Goal: Task Accomplishment & Management: Use online tool/utility

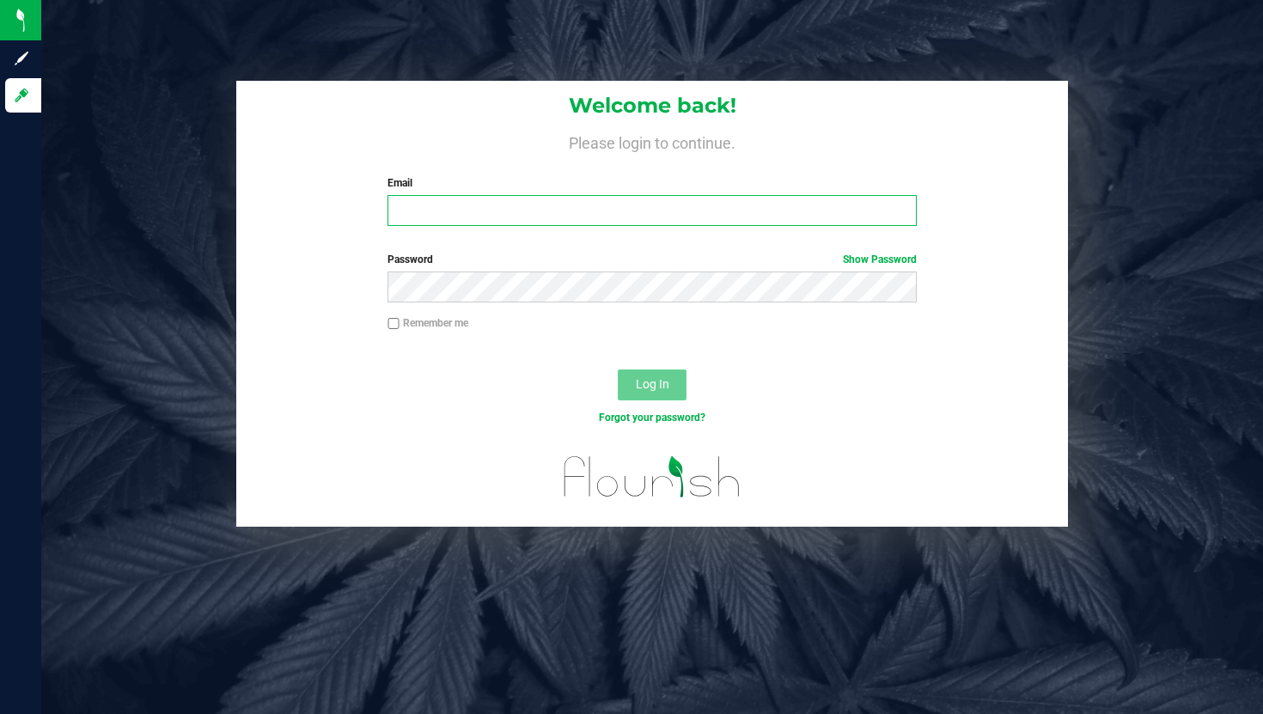
type input "[PERSON_NAME][EMAIL_ADDRESS][PERSON_NAME][DOMAIN_NAME]"
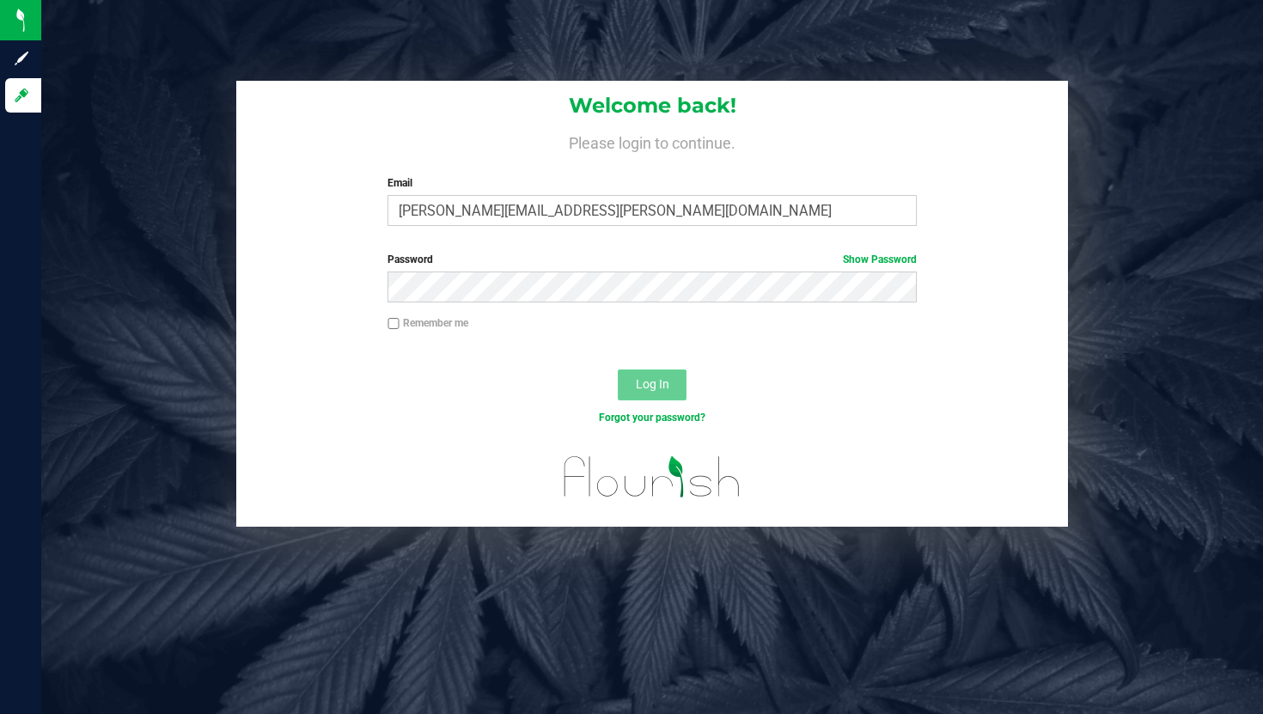
click at [665, 386] on span "Log In" at bounding box center [653, 384] width 34 height 14
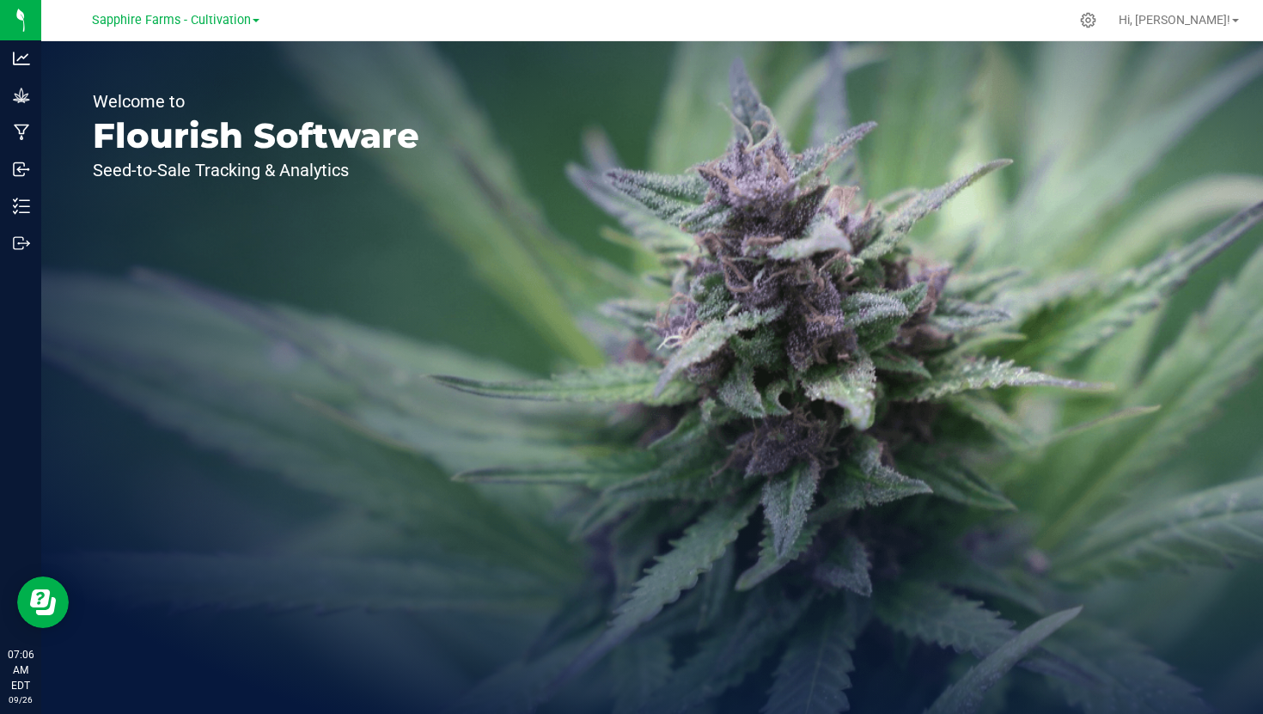
click at [253, 25] on link "Sapphire Farms - Cultivation" at bounding box center [176, 19] width 168 height 16
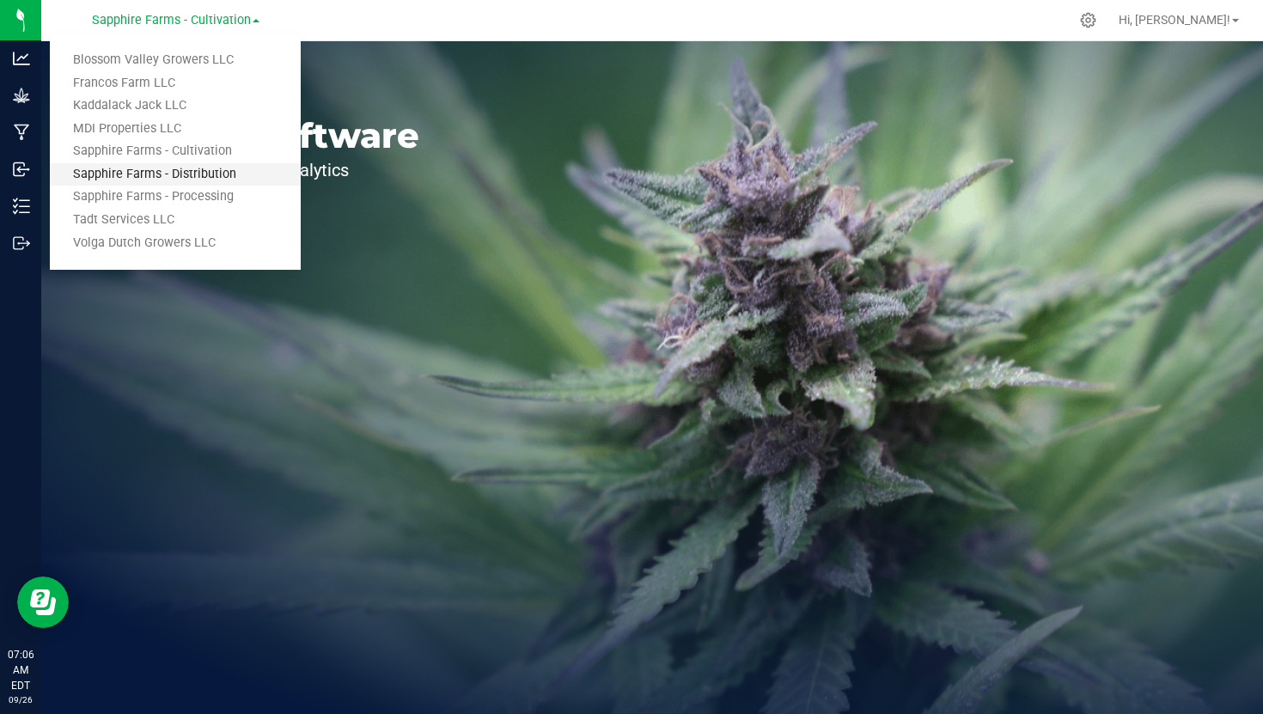
click at [188, 168] on link "Sapphire Farms - Distribution" at bounding box center [175, 174] width 251 height 23
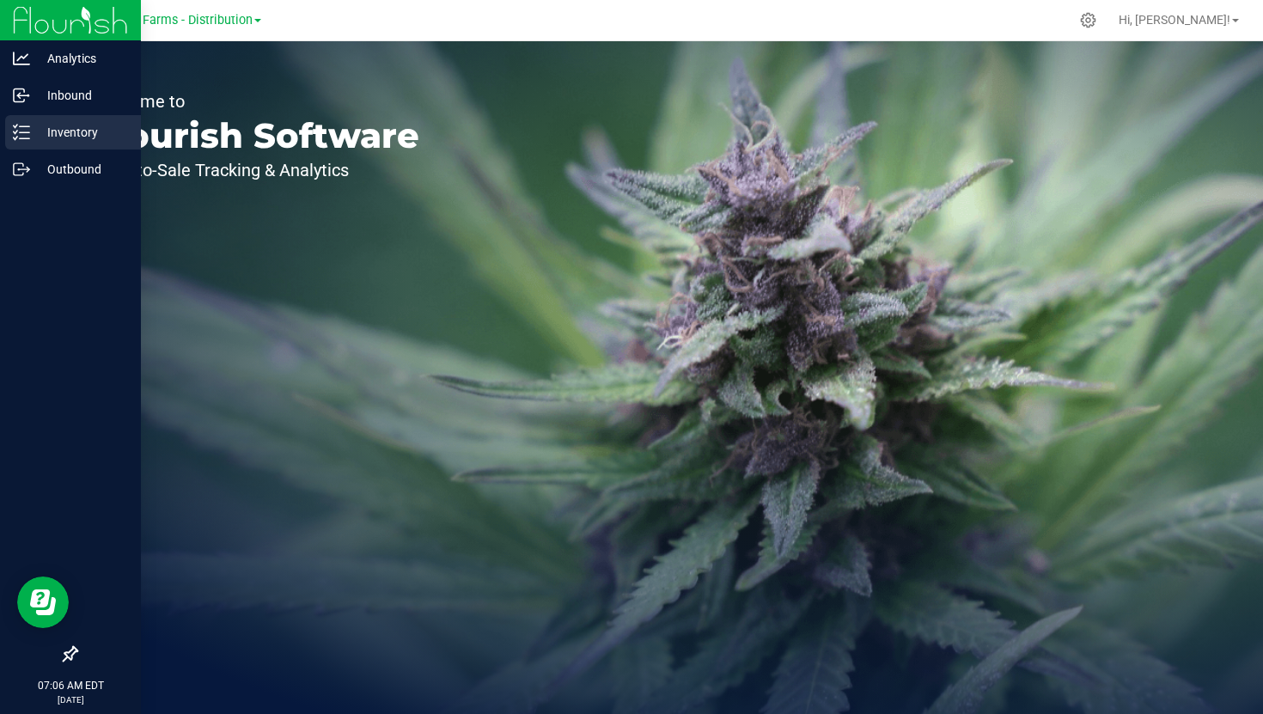
click at [37, 141] on p "Inventory" at bounding box center [81, 132] width 103 height 21
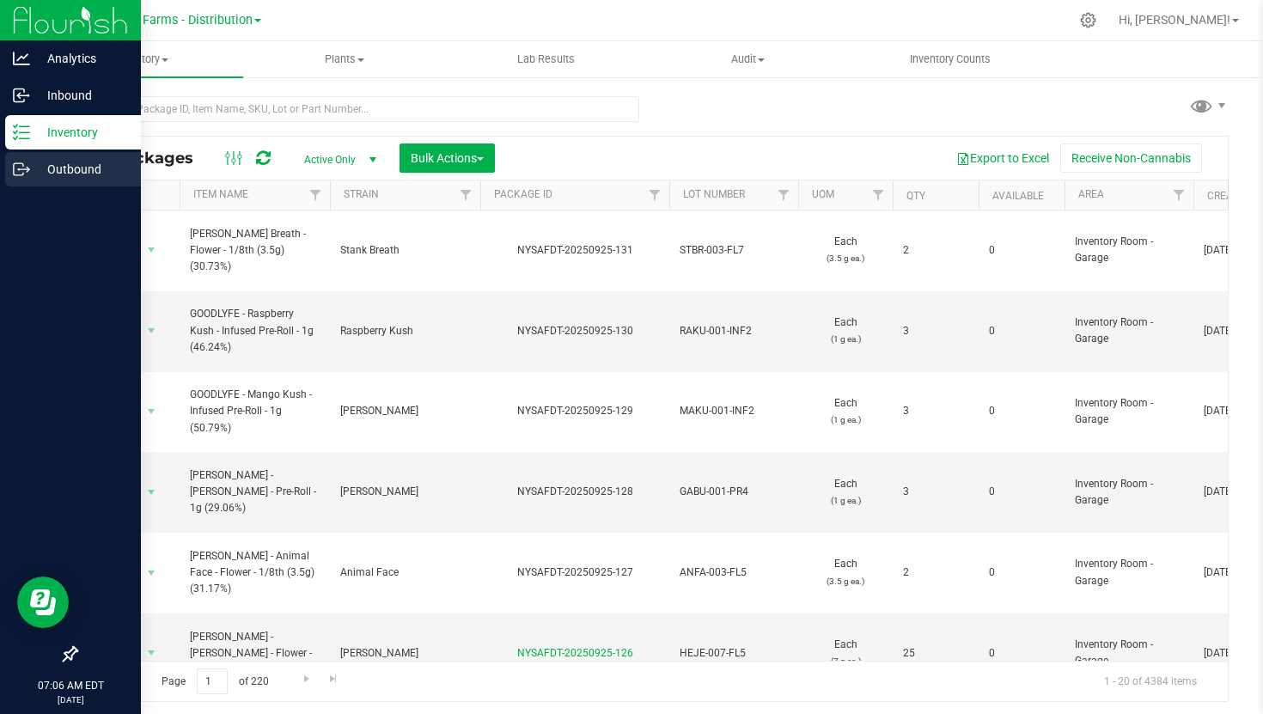
click at [68, 162] on p "Outbound" at bounding box center [81, 169] width 103 height 21
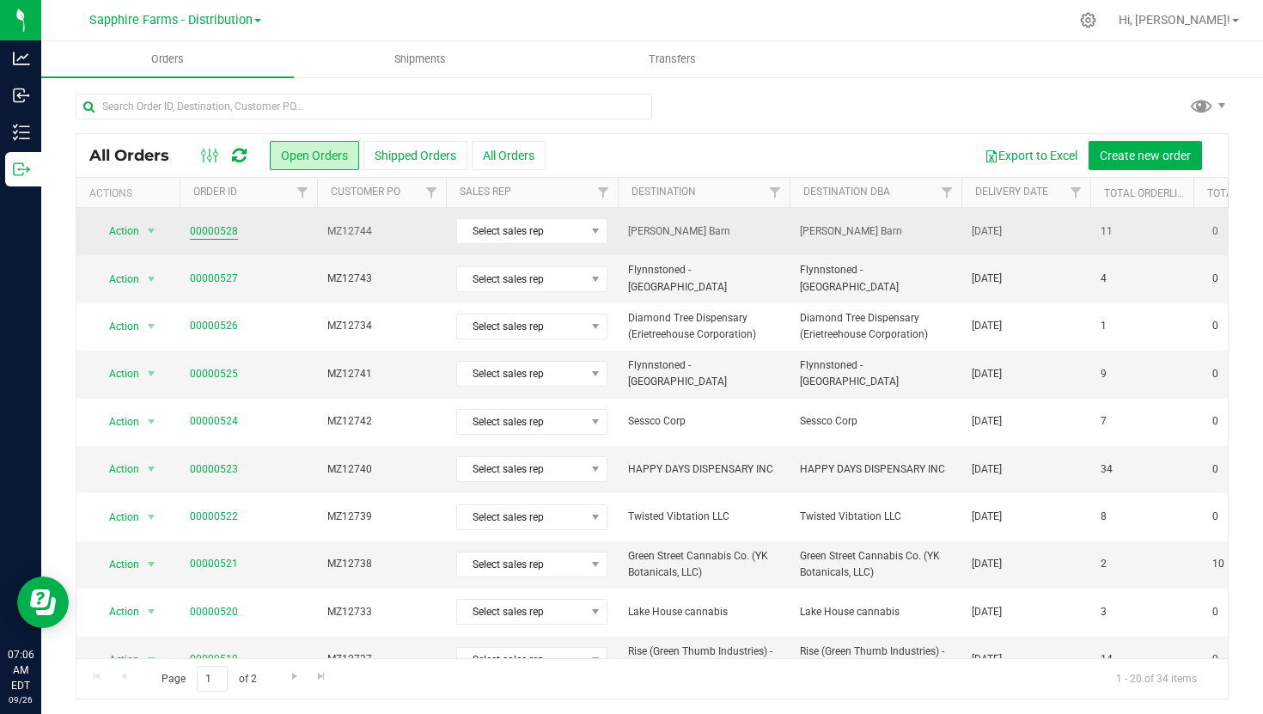
click at [205, 229] on link "00000528" at bounding box center [214, 231] width 48 height 16
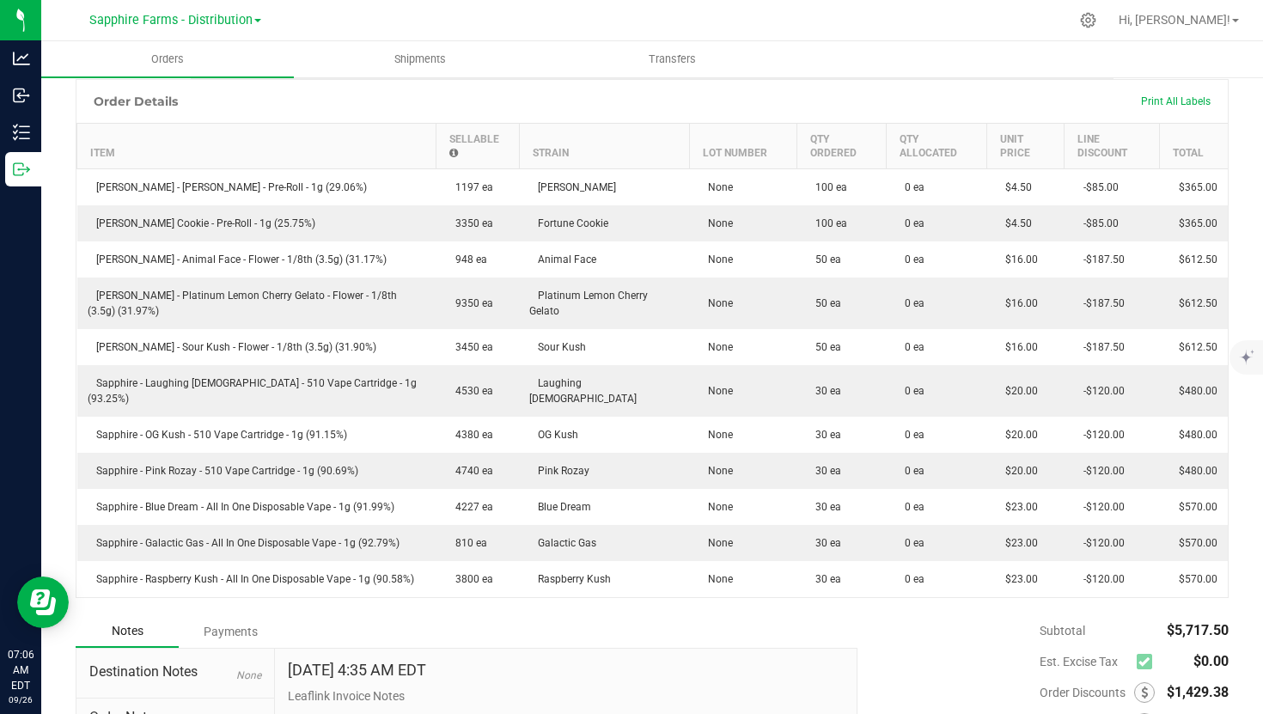
scroll to position [407, 0]
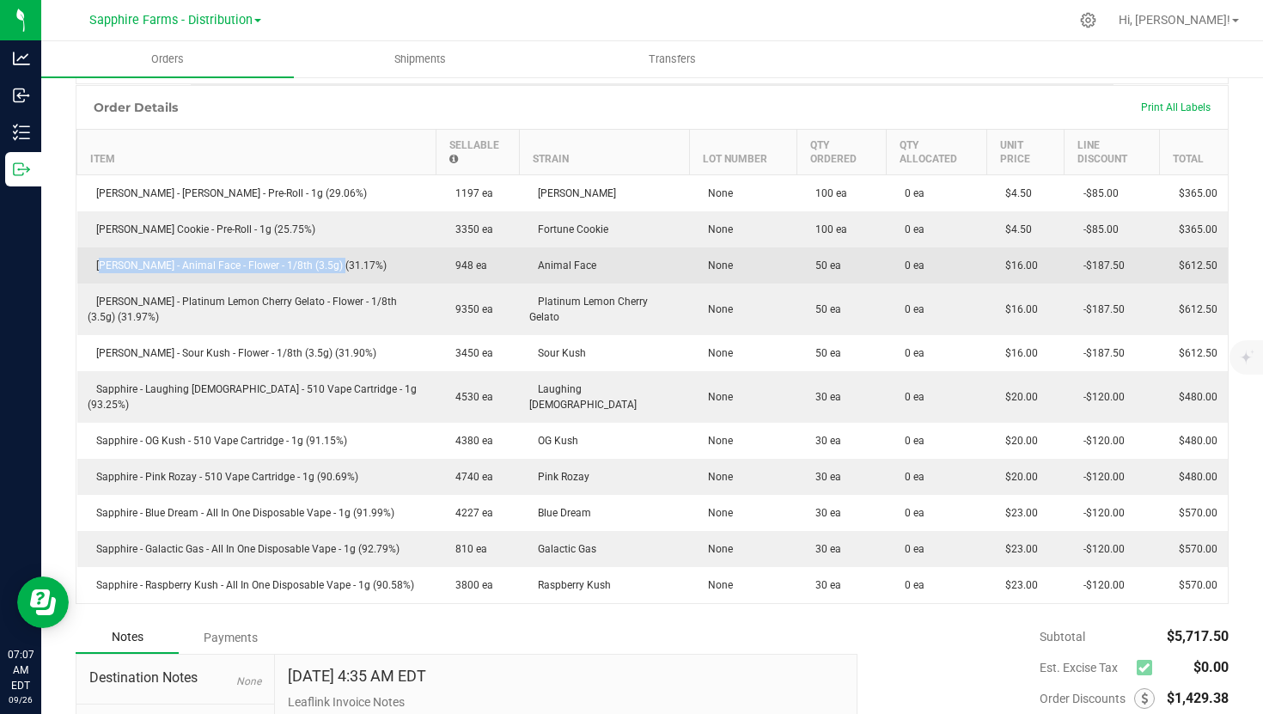
drag, startPoint x: 337, startPoint y: 260, endPoint x: 91, endPoint y: 267, distance: 245.9
click at [91, 267] on td "[PERSON_NAME] - Animal Face - Flower - 1/8th (3.5g) (31.17%)" at bounding box center [256, 265] width 359 height 36
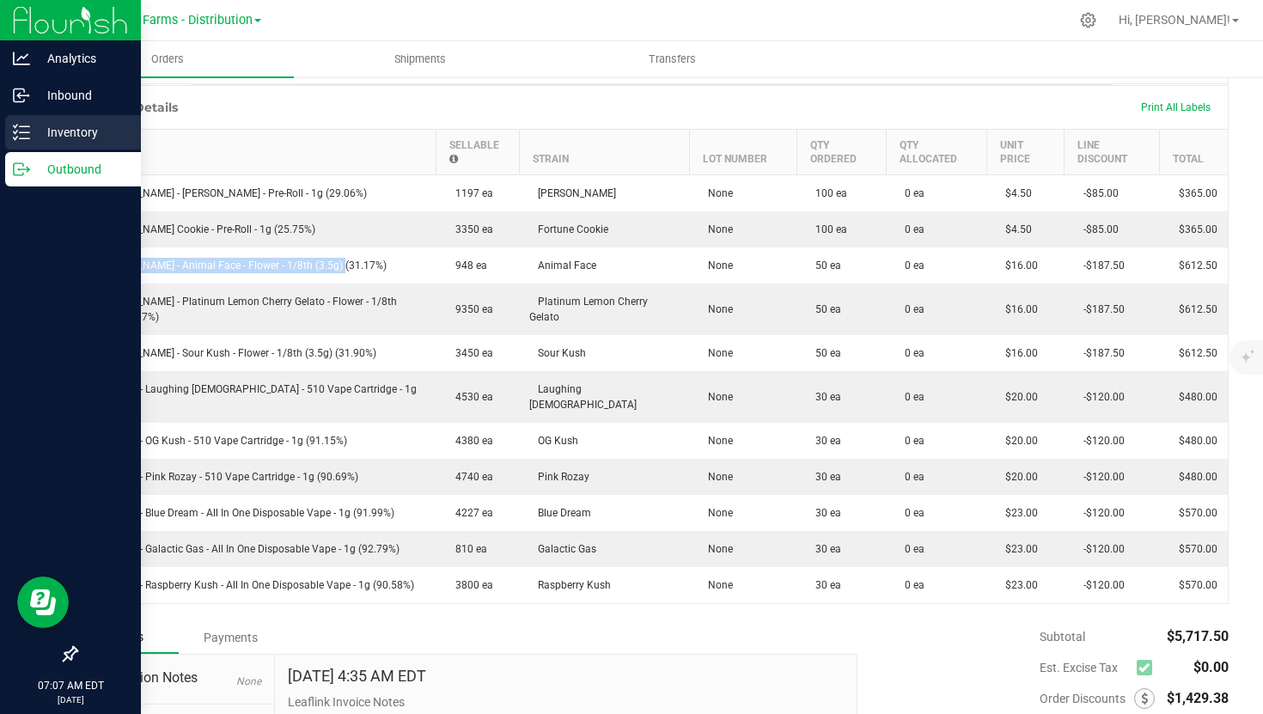
click at [26, 130] on icon at bounding box center [21, 132] width 17 height 17
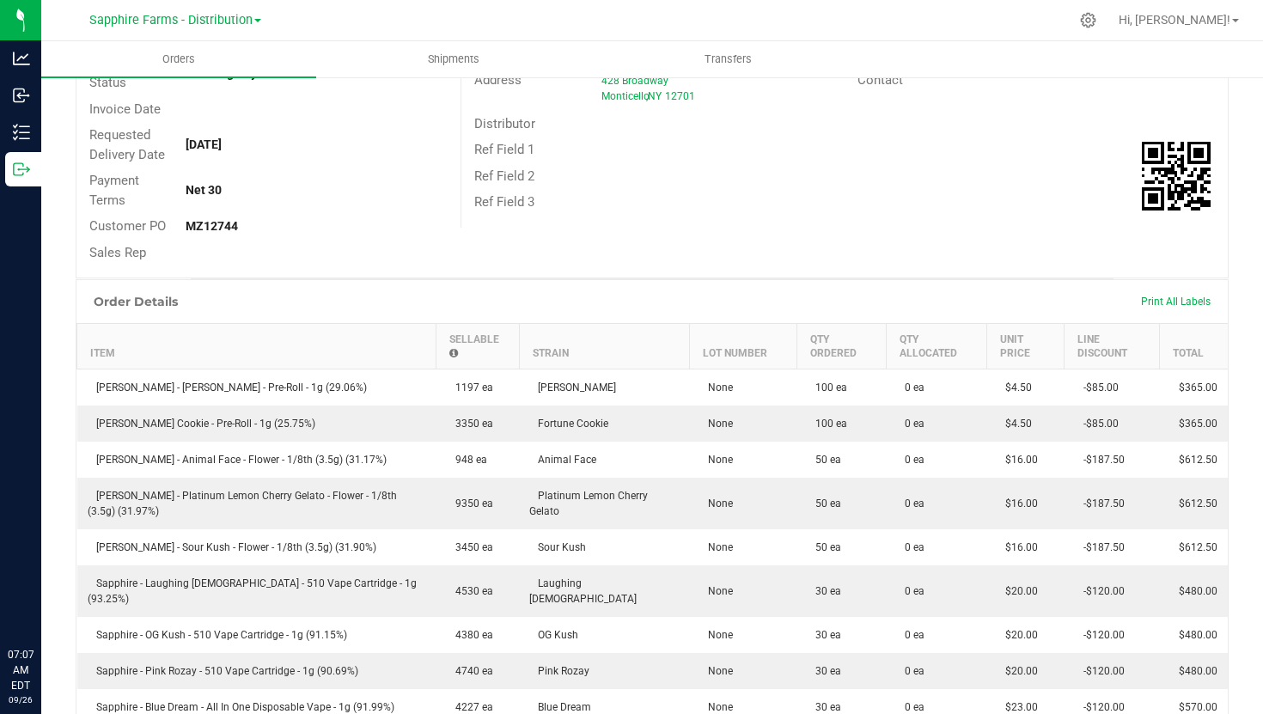
scroll to position [215, 0]
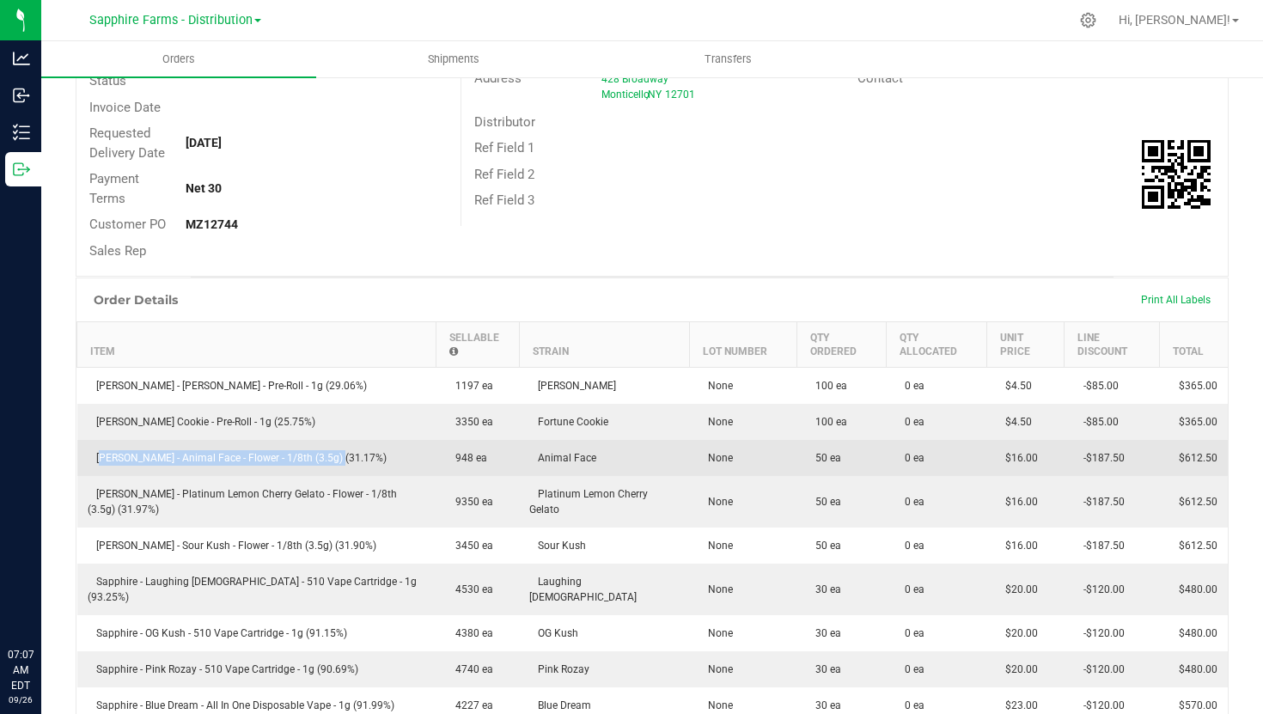
drag, startPoint x: 340, startPoint y: 455, endPoint x: 89, endPoint y: 460, distance: 251.8
click at [89, 460] on td "[PERSON_NAME] - Animal Face - Flower - 1/8th (3.5g) (31.17%)" at bounding box center [256, 458] width 359 height 36
copy span "[PERSON_NAME] - Animal Face - Flower - 1/8th (3.5g) (31.17%)"
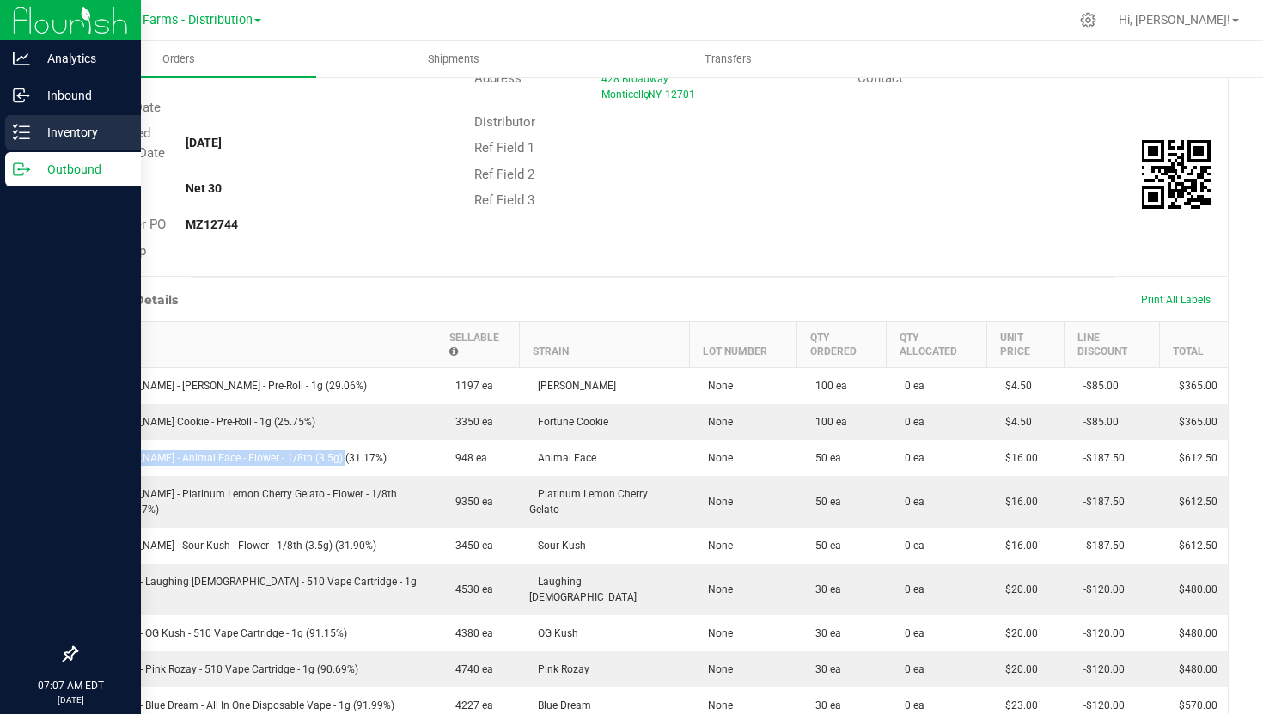
click at [16, 127] on icon at bounding box center [21, 132] width 17 height 17
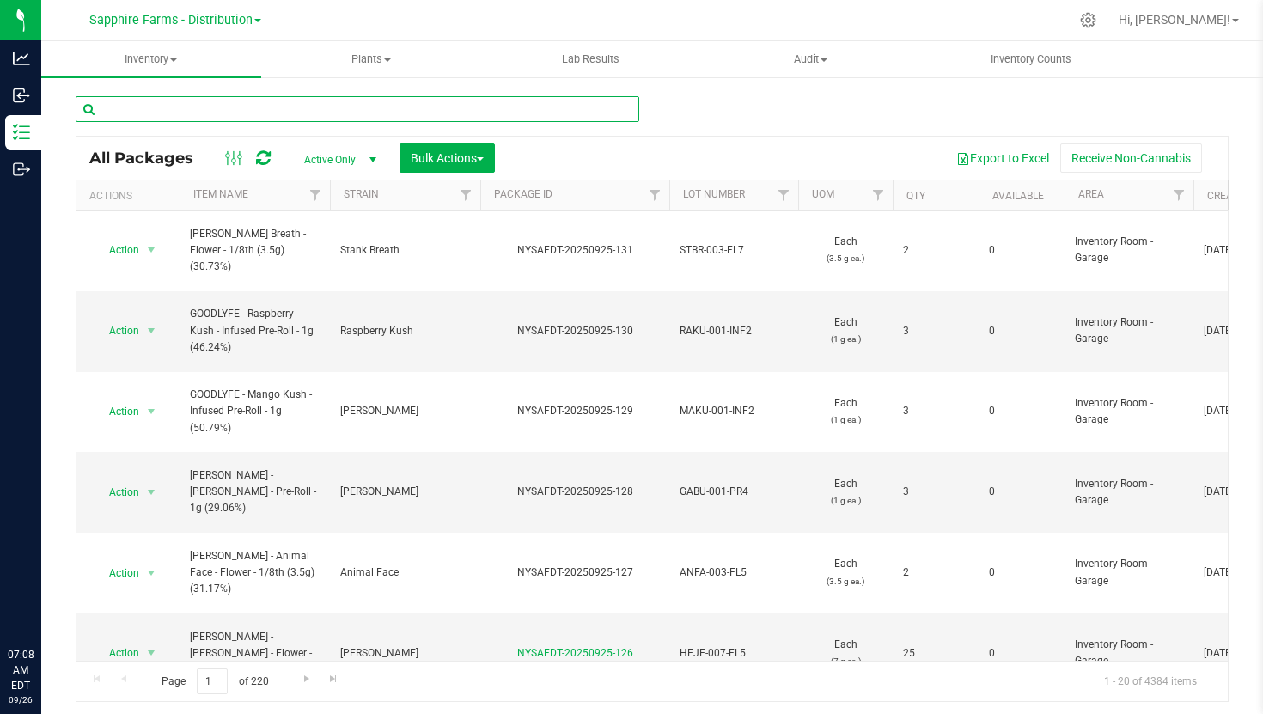
click at [247, 110] on input "text" at bounding box center [358, 109] width 564 height 26
paste input "[PERSON_NAME] - Animal Face - Flower - 1/8th (3.5g) (31.17%)"
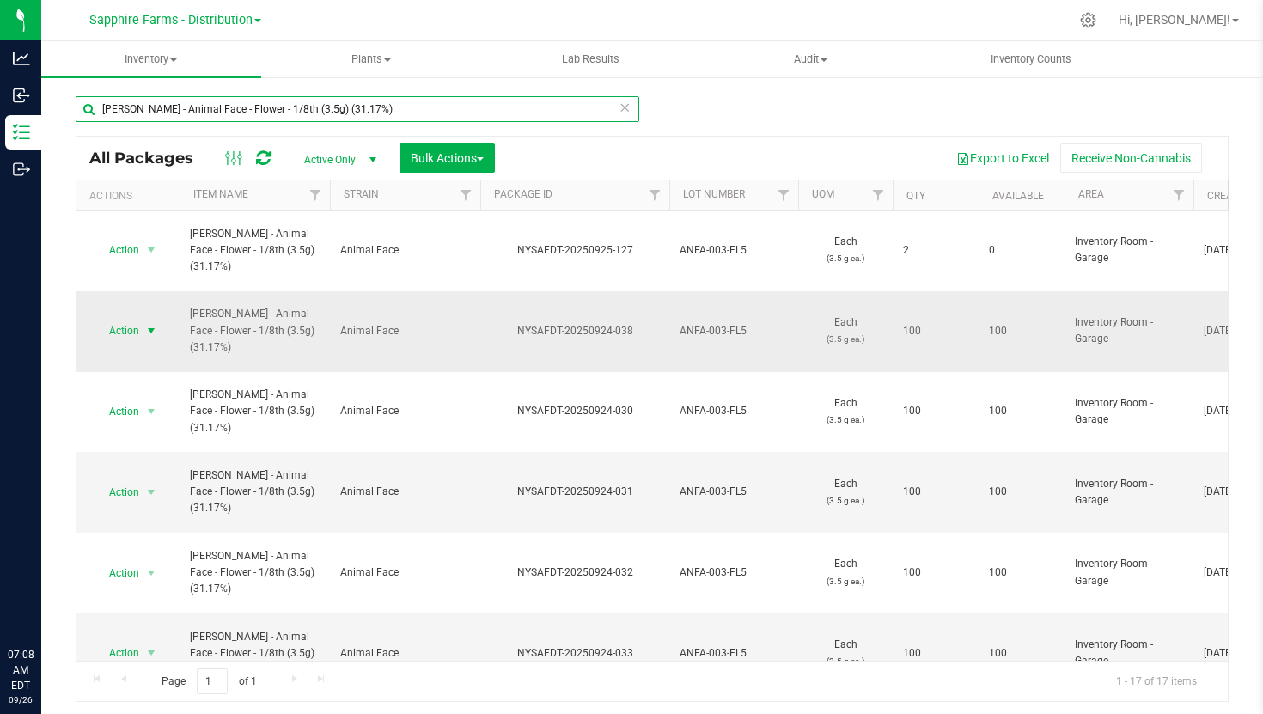
type input "[PERSON_NAME] - Animal Face - Flower - 1/8th (3.5g) (31.17%)"
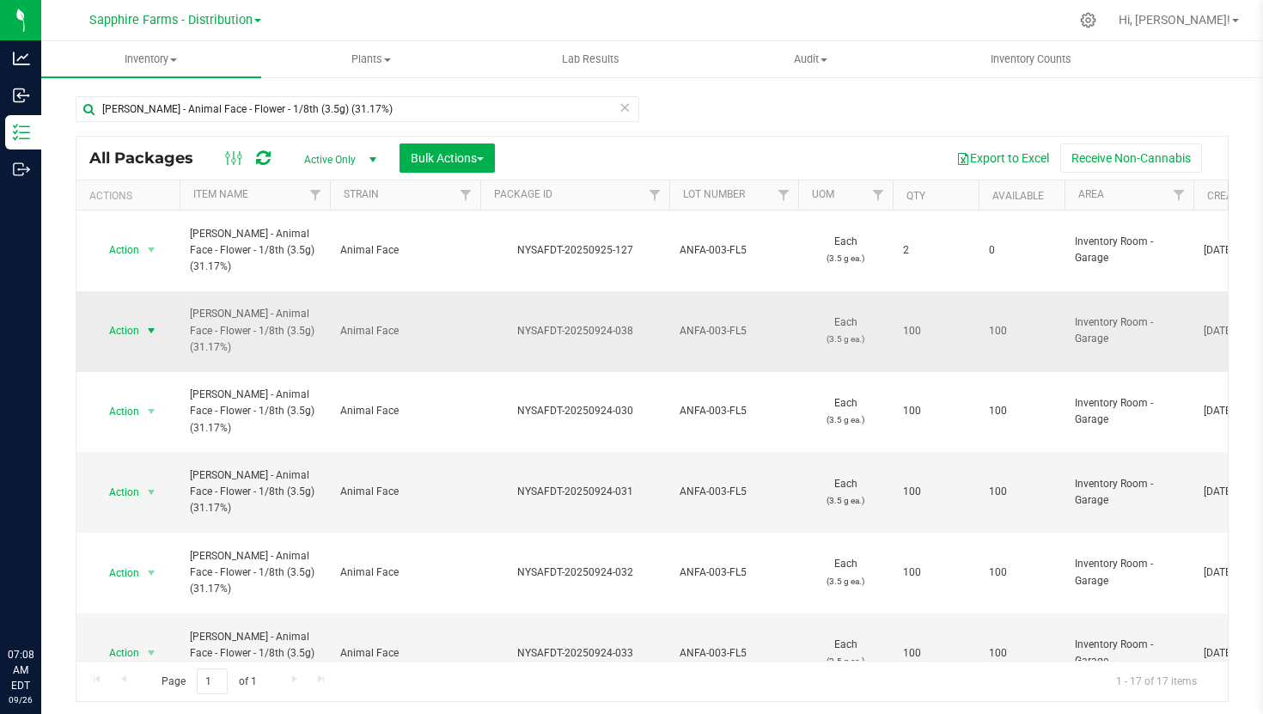
click at [153, 324] on span "select" at bounding box center [151, 331] width 14 height 14
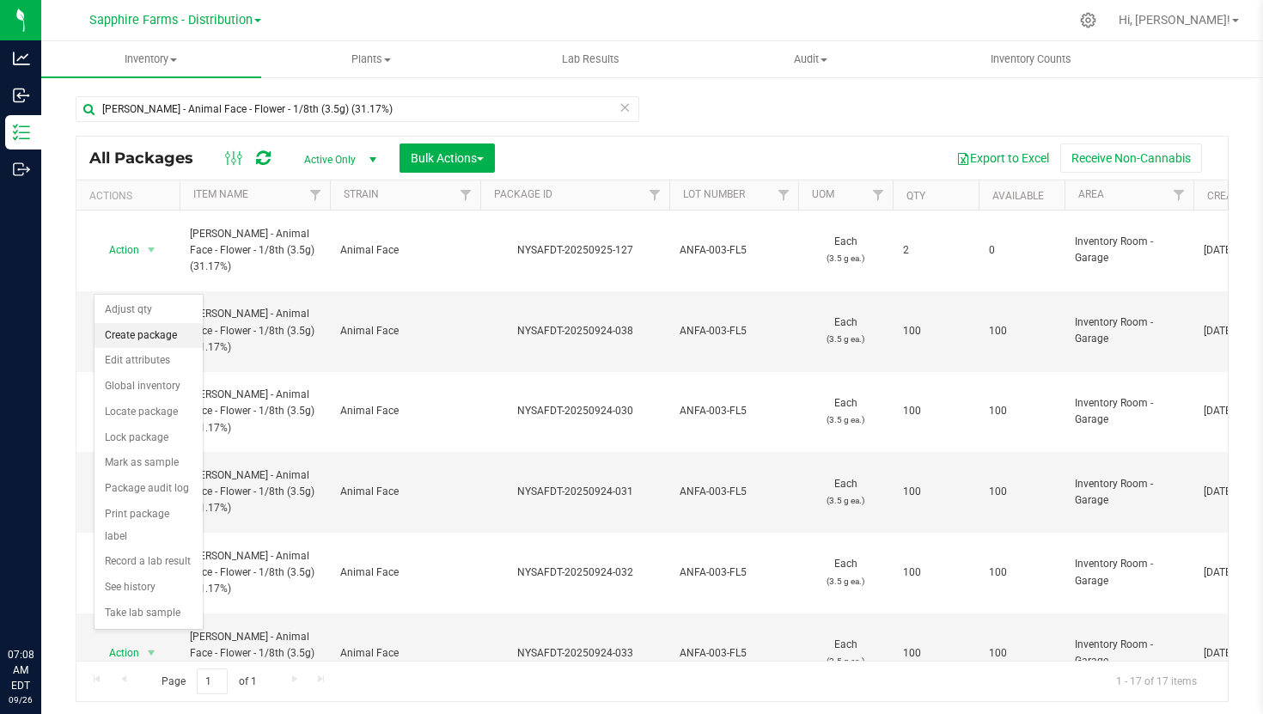
click at [137, 342] on li "Create package" at bounding box center [149, 336] width 108 height 26
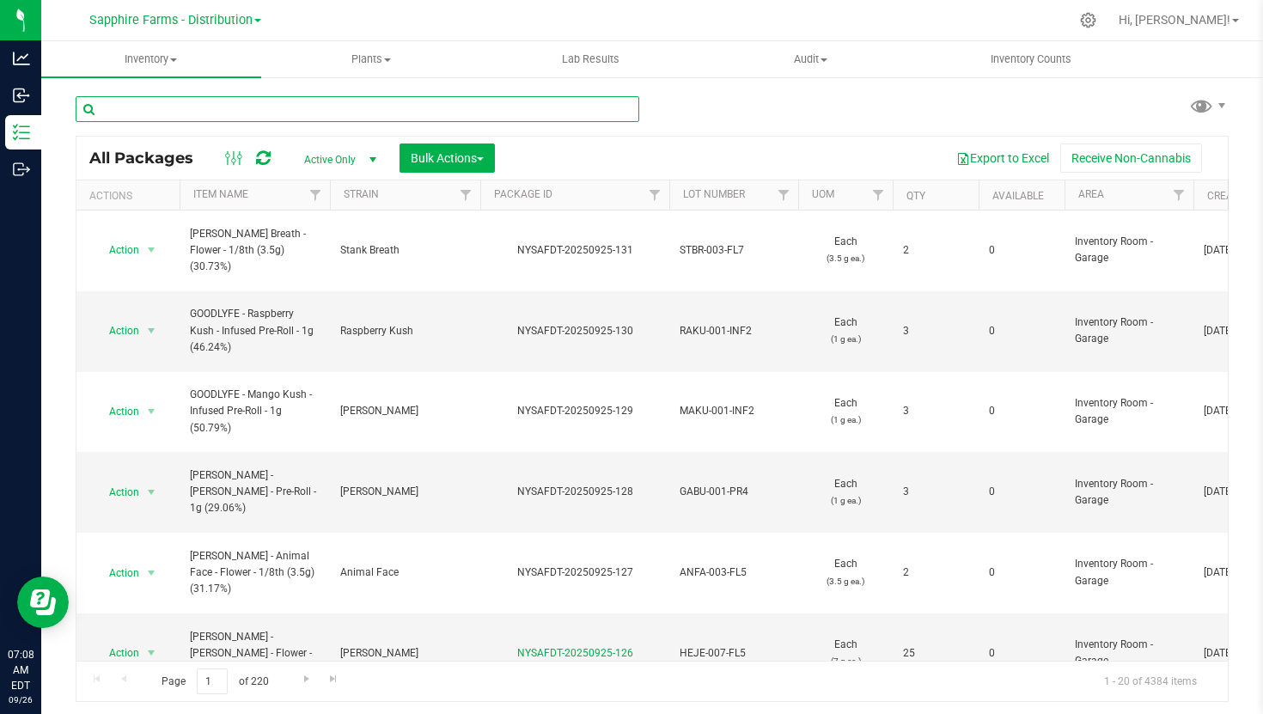
click at [287, 101] on input "text" at bounding box center [358, 109] width 564 height 26
paste input "[PERSON_NAME] - Animal Face - Flower - 1/8th (3.5g) (31.17%)"
type input "[PERSON_NAME] - Animal Face - Flower - 1/8th (3.5g) (31.17%)"
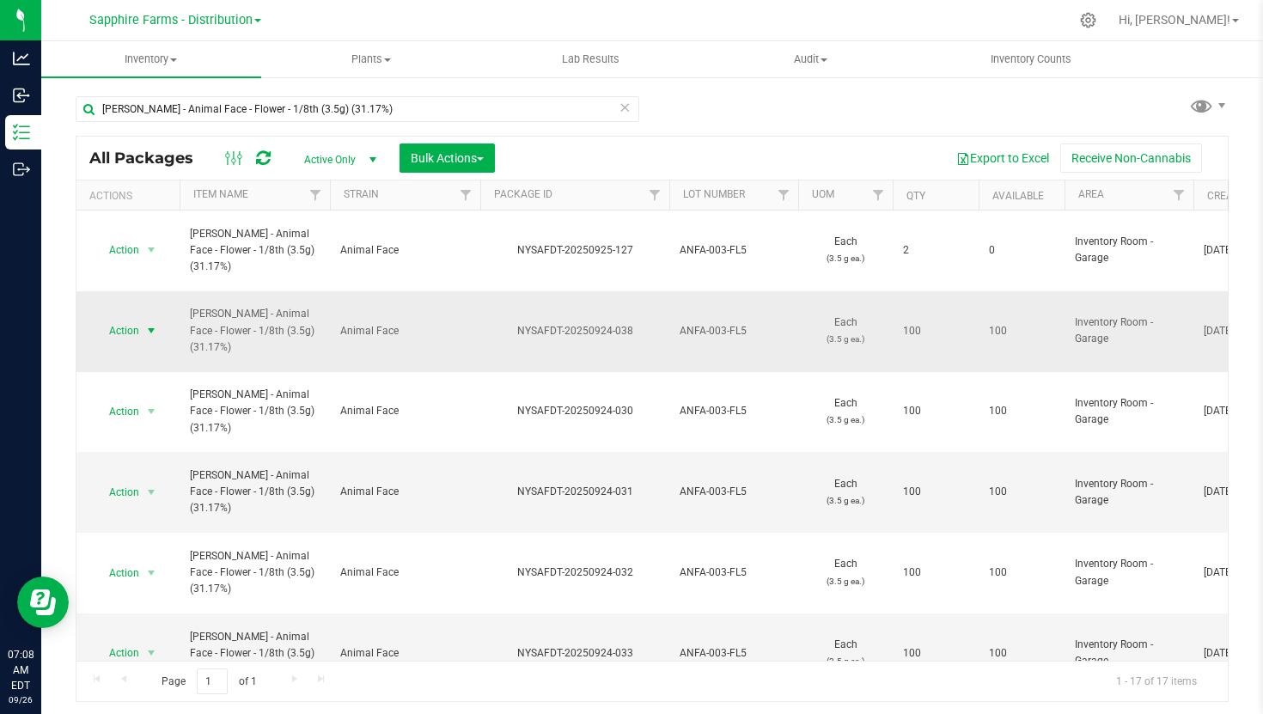
click at [138, 319] on span "Action" at bounding box center [117, 331] width 46 height 24
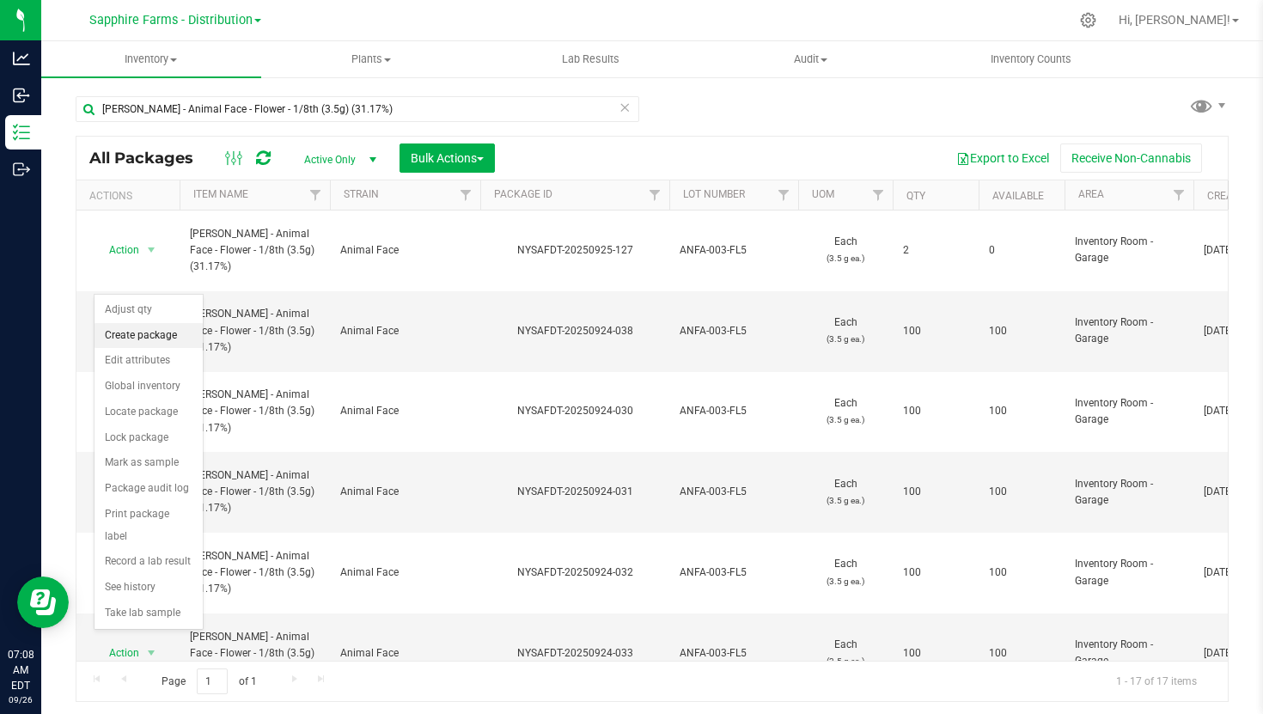
click at [129, 328] on li "Create package" at bounding box center [149, 336] width 108 height 26
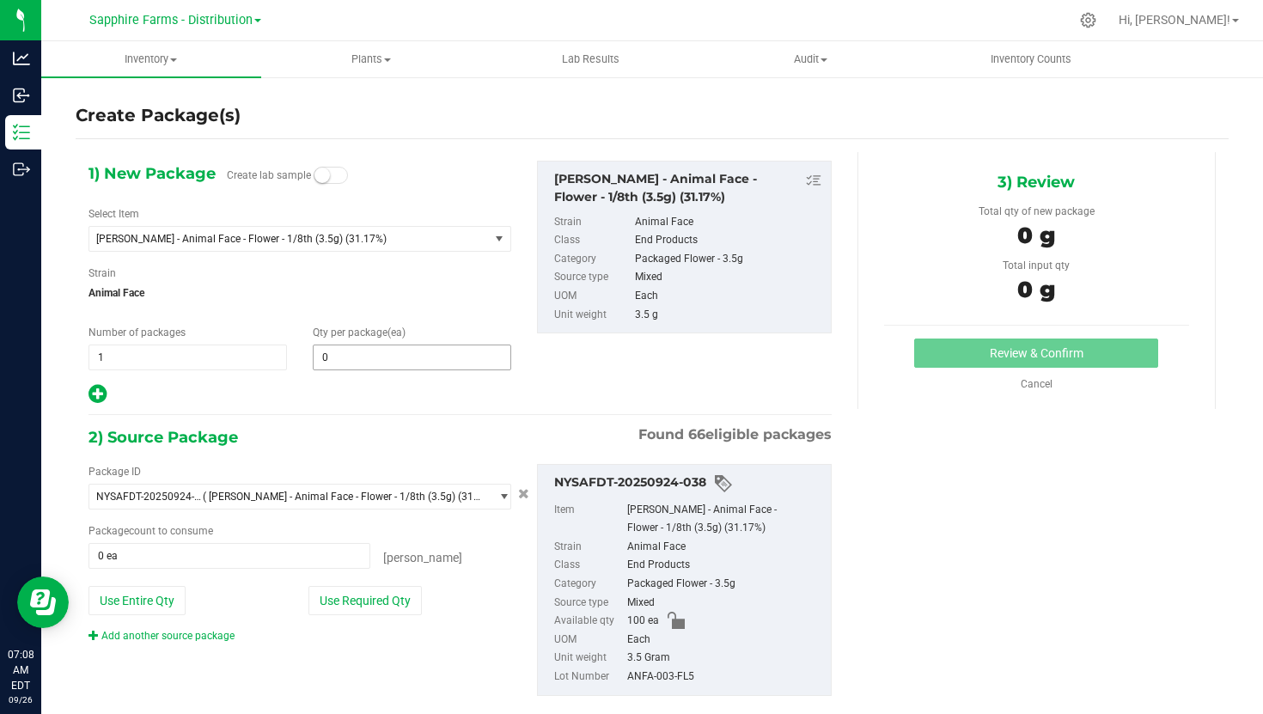
click at [366, 361] on span "0 0" at bounding box center [412, 358] width 199 height 26
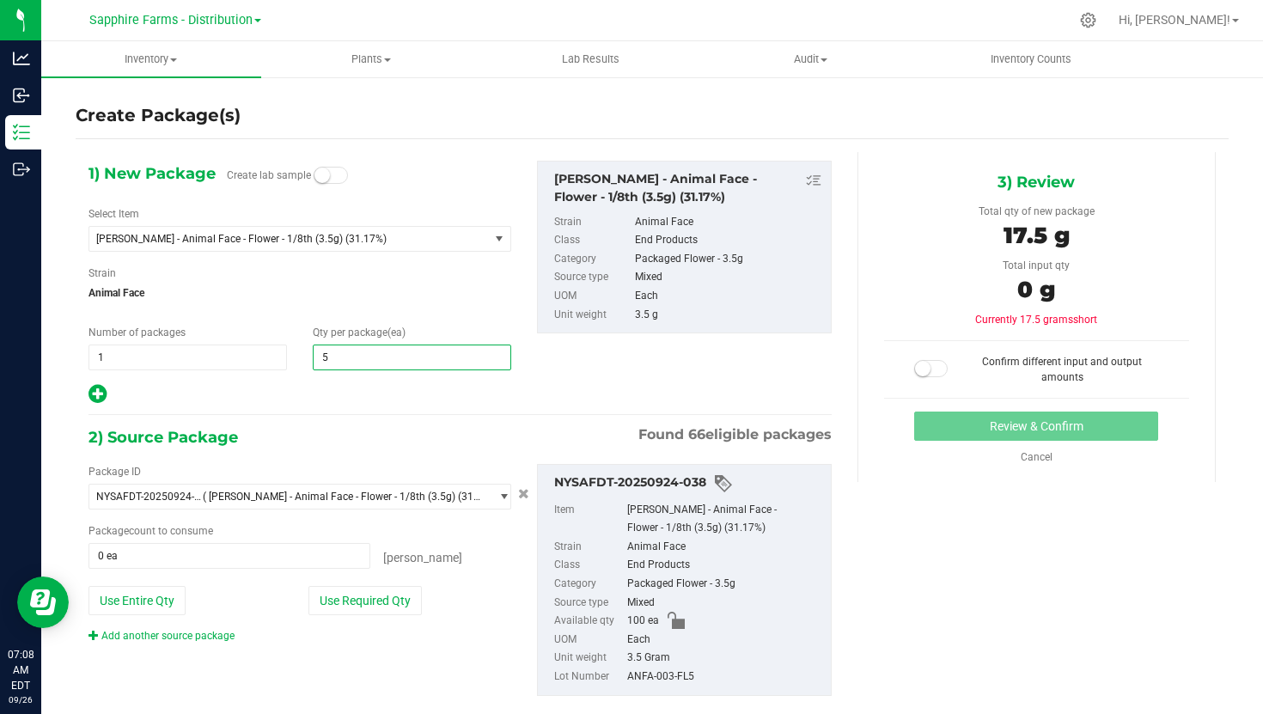
type input "50"
click at [373, 596] on button "Use Required Qty" at bounding box center [364, 600] width 113 height 29
type input "50"
type input "50 ea"
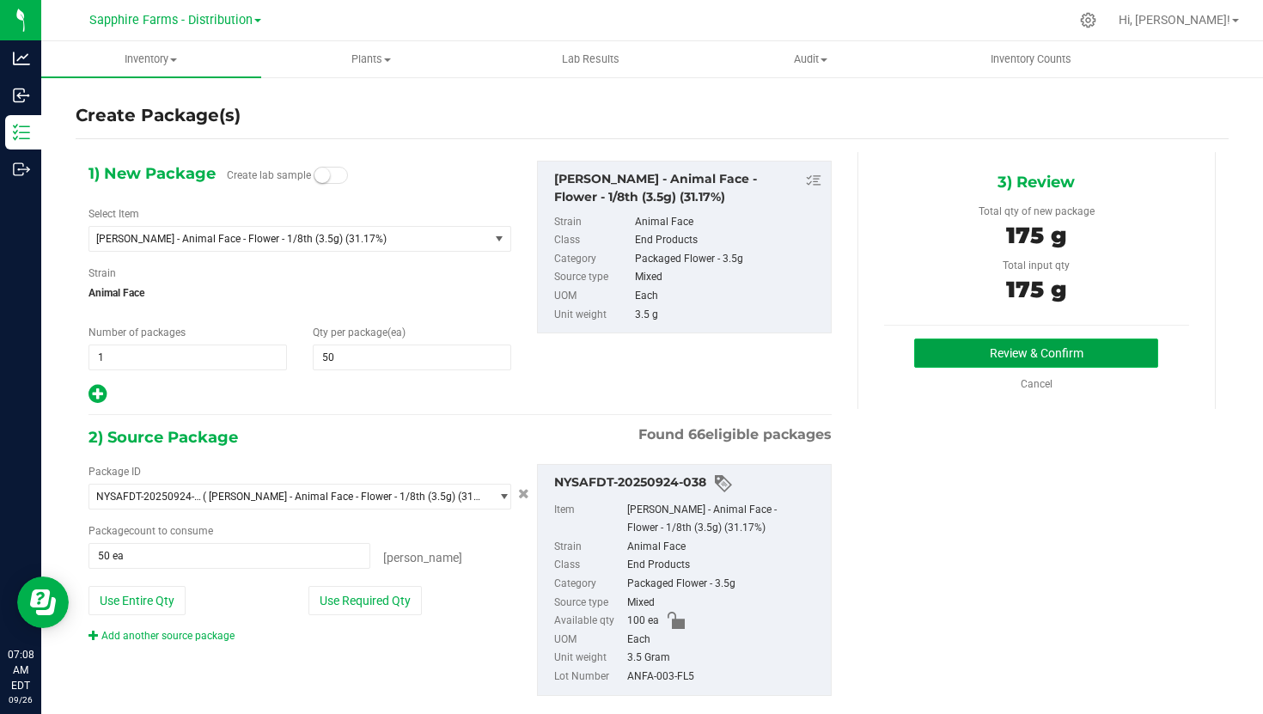
click at [999, 351] on button "Review & Confirm" at bounding box center [1036, 353] width 244 height 29
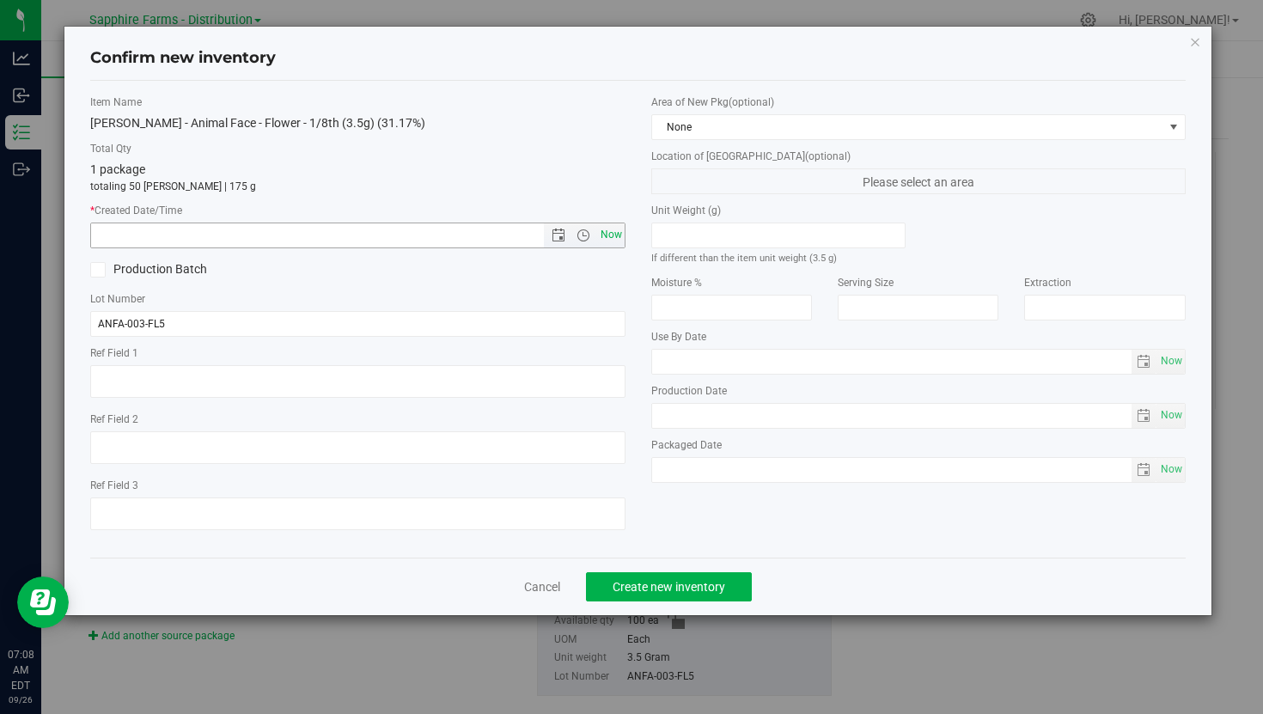
click at [611, 228] on span "Now" at bounding box center [610, 235] width 29 height 25
type input "9/26/2025 7:08 AM"
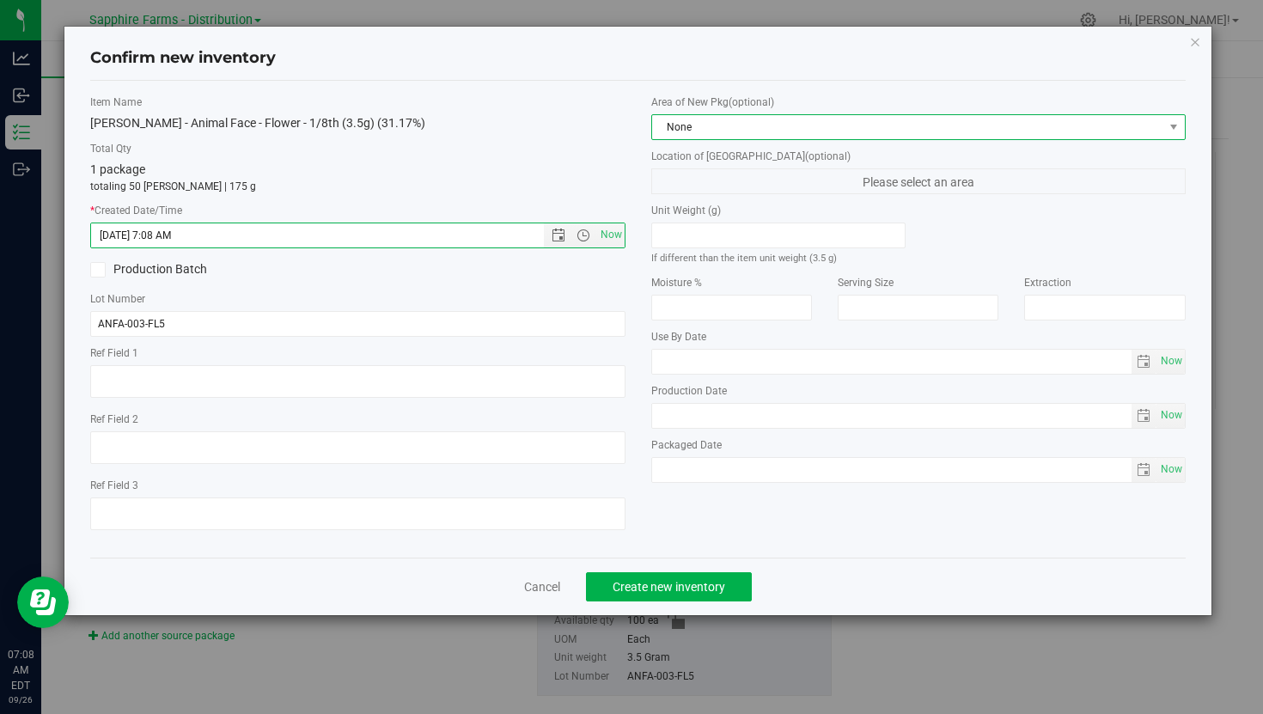
click at [777, 119] on span "None" at bounding box center [907, 127] width 511 height 24
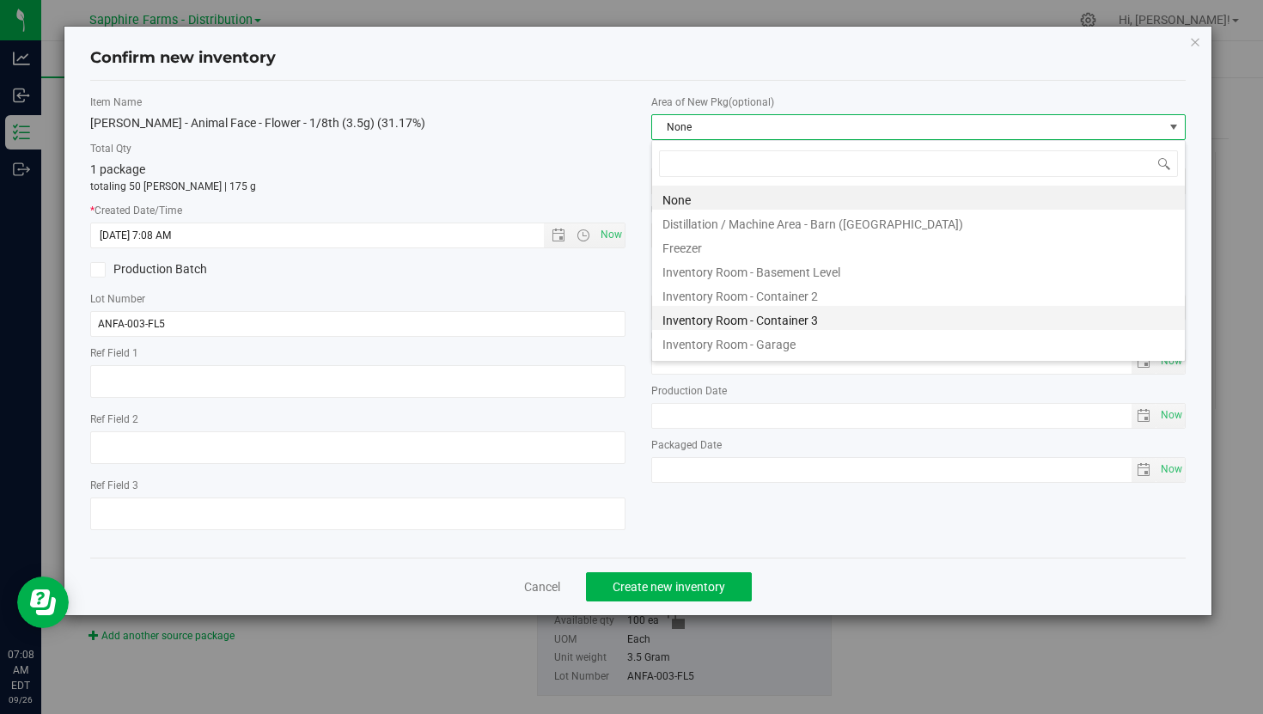
scroll to position [26, 534]
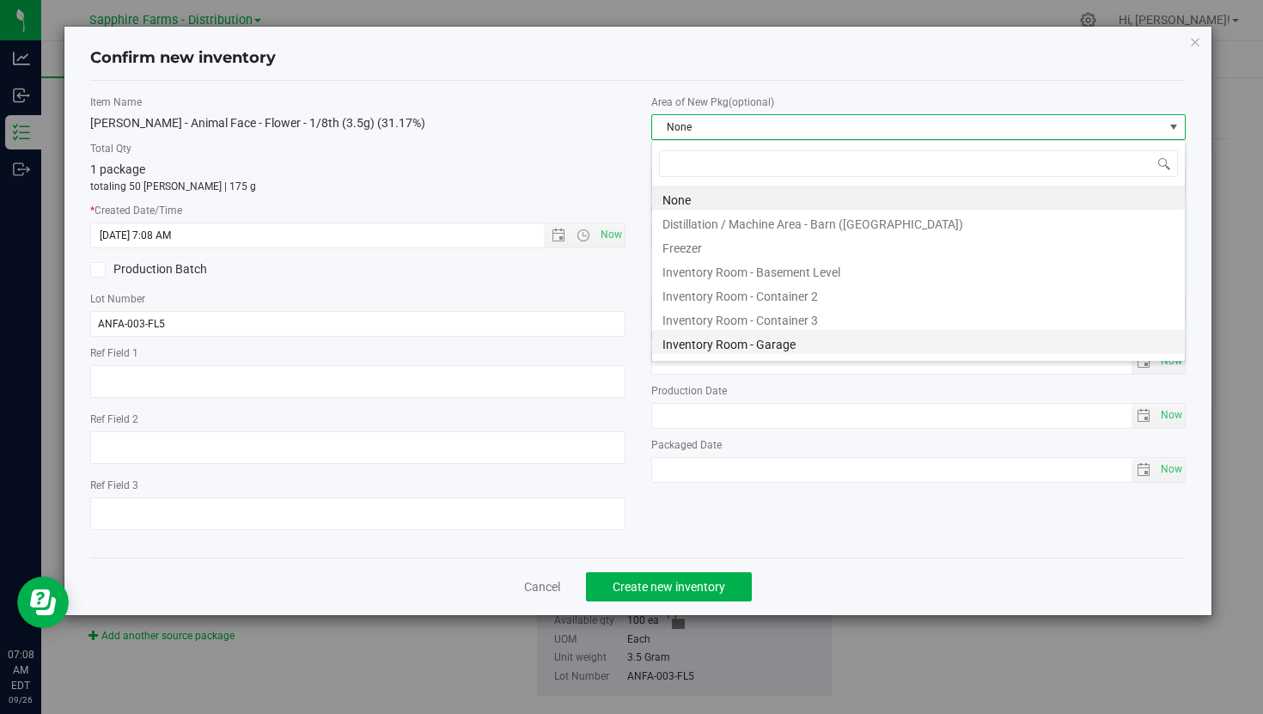
click at [727, 334] on li "Inventory Room - Garage" at bounding box center [918, 342] width 533 height 24
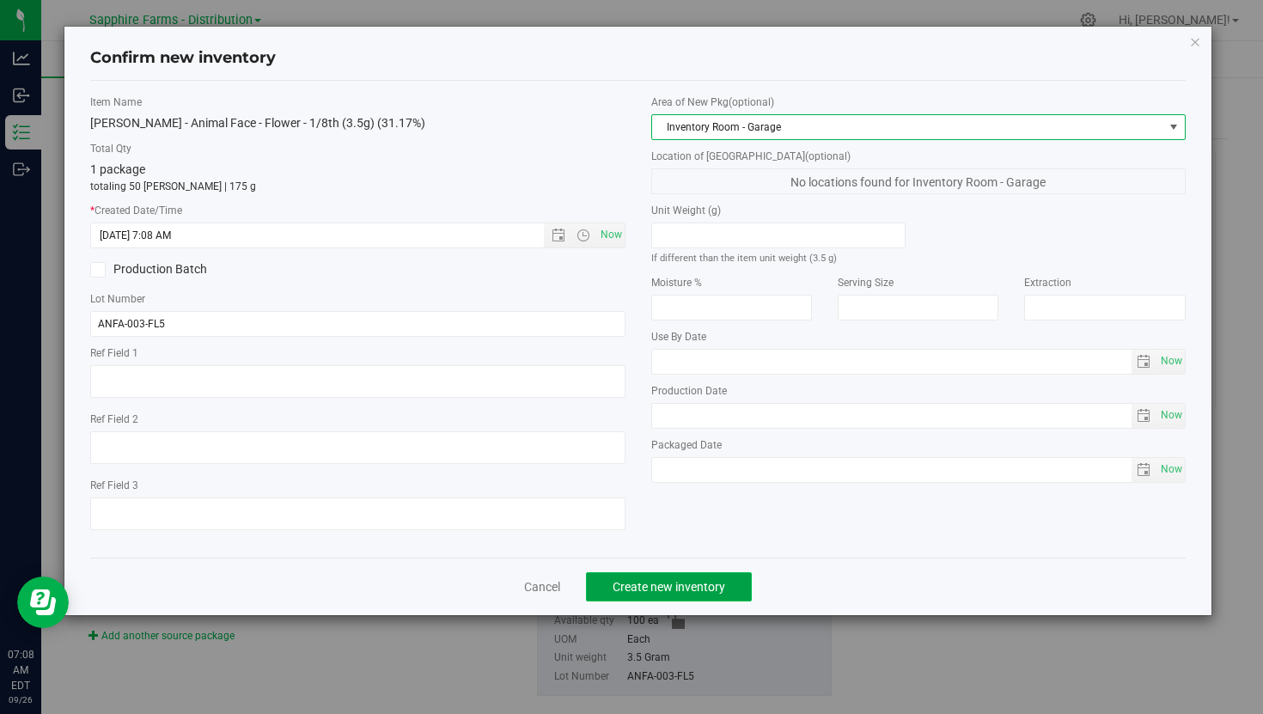
click at [666, 580] on span "Create new inventory" at bounding box center [669, 587] width 113 height 14
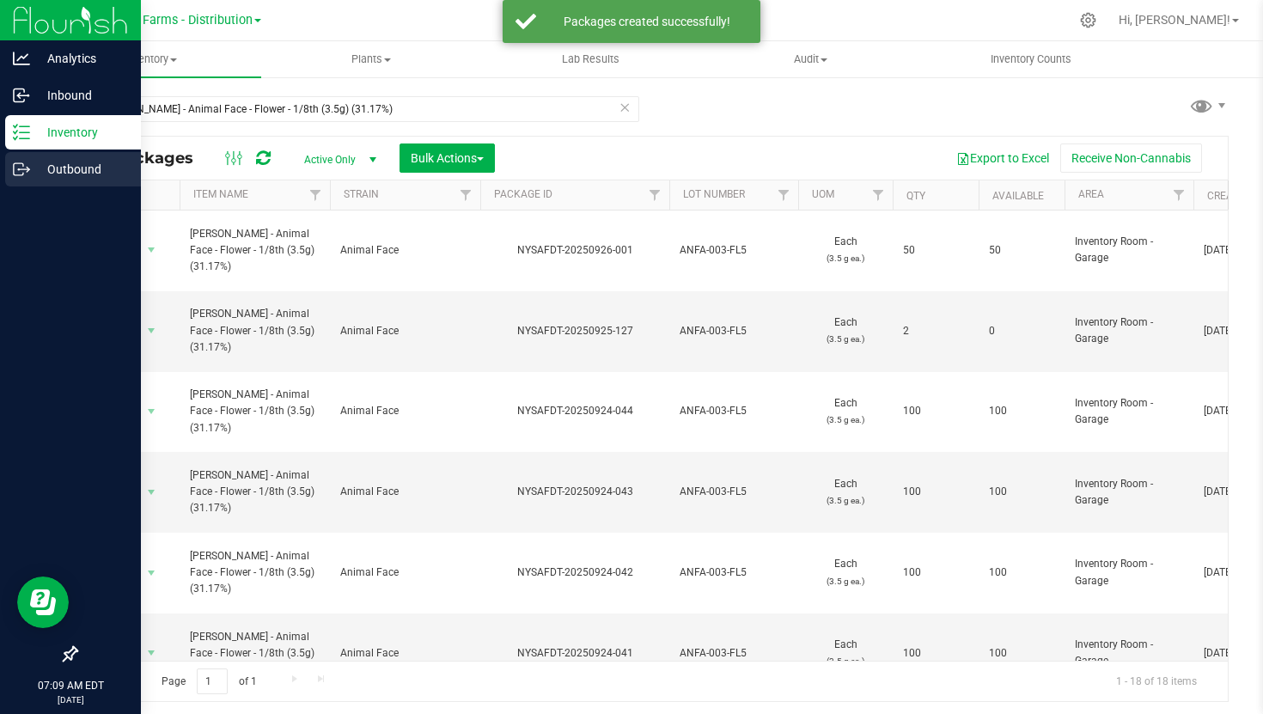
click at [40, 182] on div "Outbound" at bounding box center [73, 169] width 136 height 34
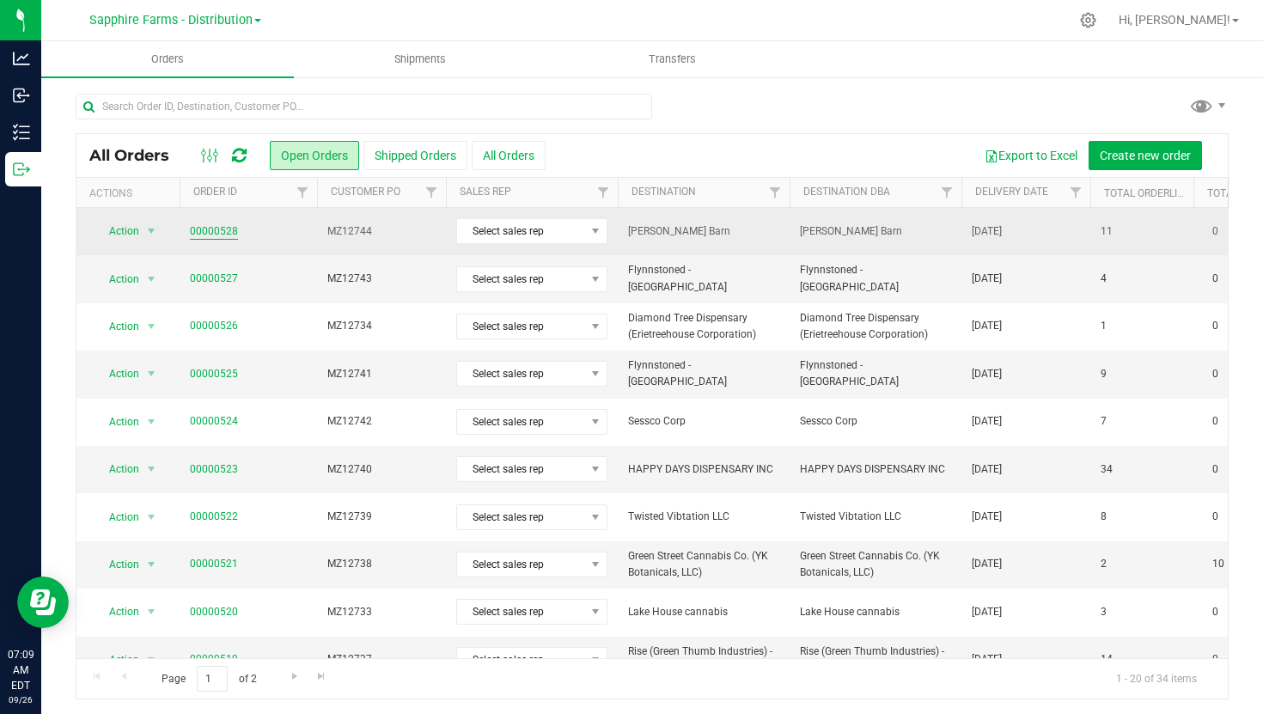
click at [224, 231] on link "00000528" at bounding box center [214, 231] width 48 height 16
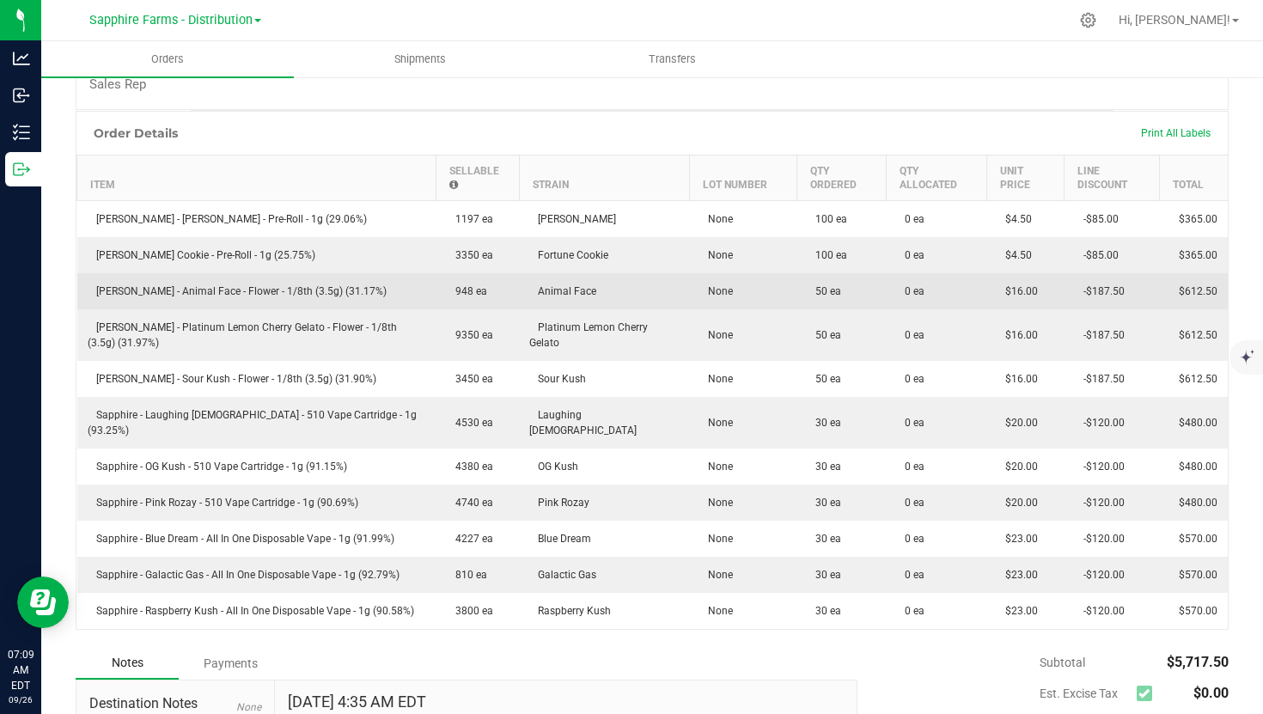
scroll to position [382, 0]
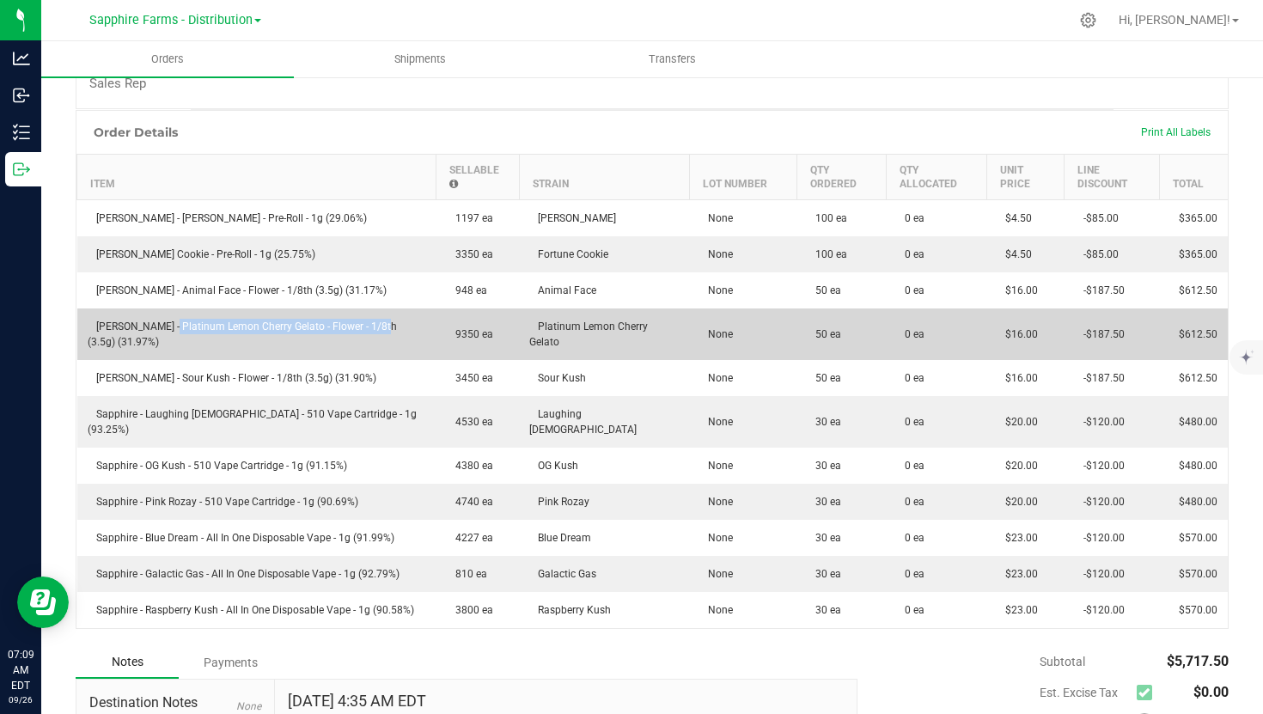
drag, startPoint x: 374, startPoint y: 330, endPoint x: 159, endPoint y: 328, distance: 214.8
click at [159, 328] on td "[PERSON_NAME] - Platinum Lemon Cherry Gelato - Flower - 1/8th (3.5g) (31.97%)" at bounding box center [256, 334] width 359 height 52
drag, startPoint x: 138, startPoint y: 342, endPoint x: 84, endPoint y: 333, distance: 54.8
click at [84, 333] on td "[PERSON_NAME] - Platinum Lemon Cherry Gelato - Flower - 1/8th (3.5g) (31.97%)" at bounding box center [256, 334] width 359 height 52
copy span "[PERSON_NAME] - Platinum Lemon Cherry Gelato - Flower - 1/8th (3.5g) (31.97%)"
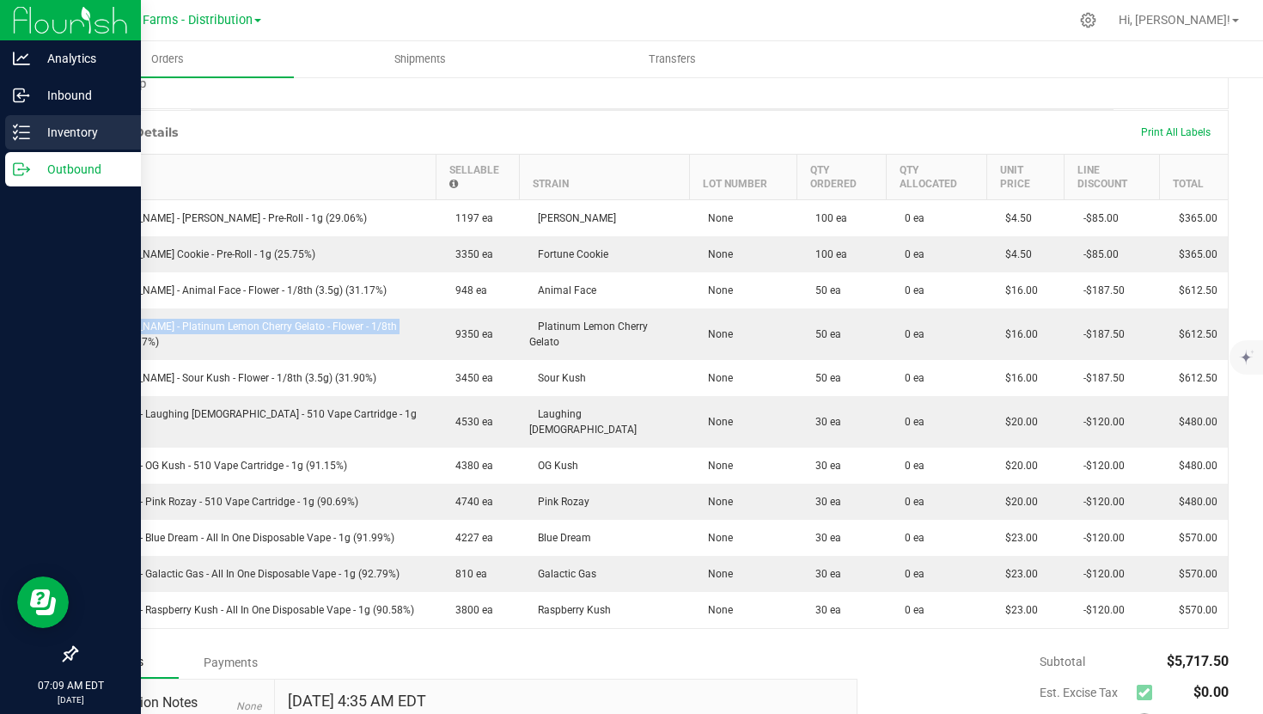
click at [18, 142] on div "Inventory" at bounding box center [73, 132] width 136 height 34
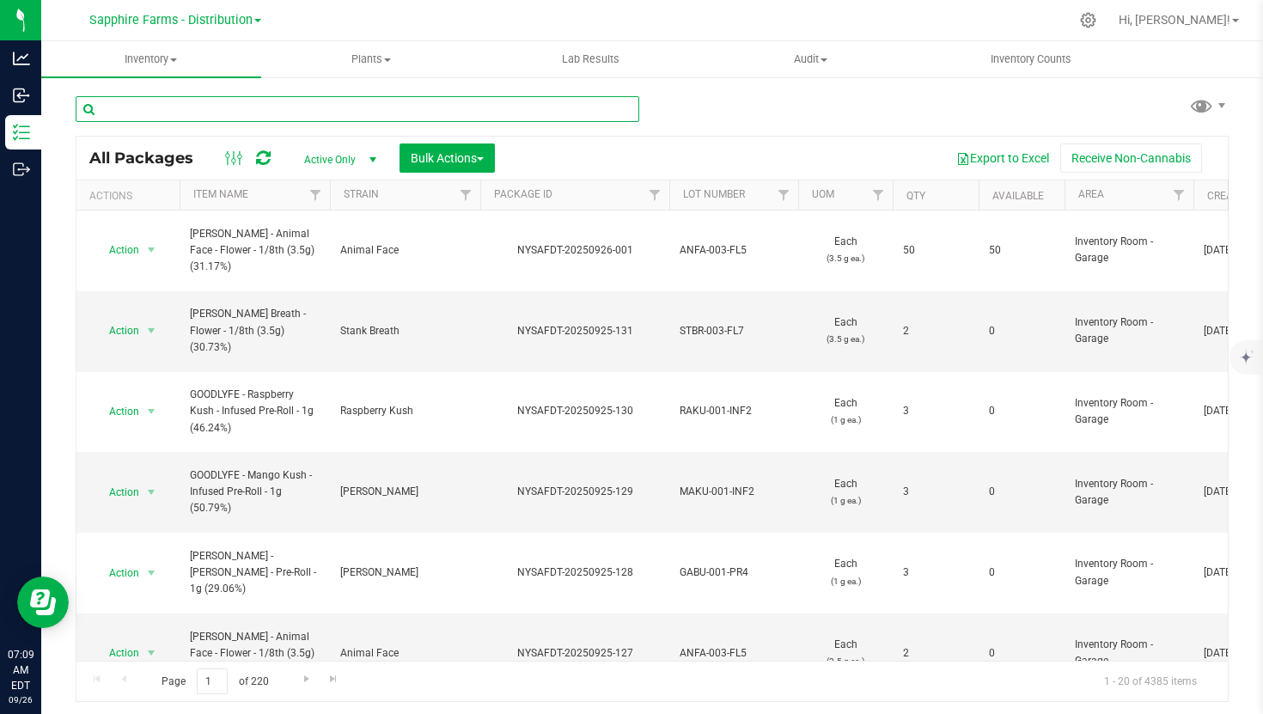
click at [349, 107] on input "text" at bounding box center [358, 109] width 564 height 26
paste input "[PERSON_NAME] - Platinum Lemon Cherry Gelato - Flower - 1/8th (3.5g) (31.97%)"
type input "[PERSON_NAME] - Platinum Lemon Cherry Gelato - Flower - 1/8th (3.5g) (31.97%)"
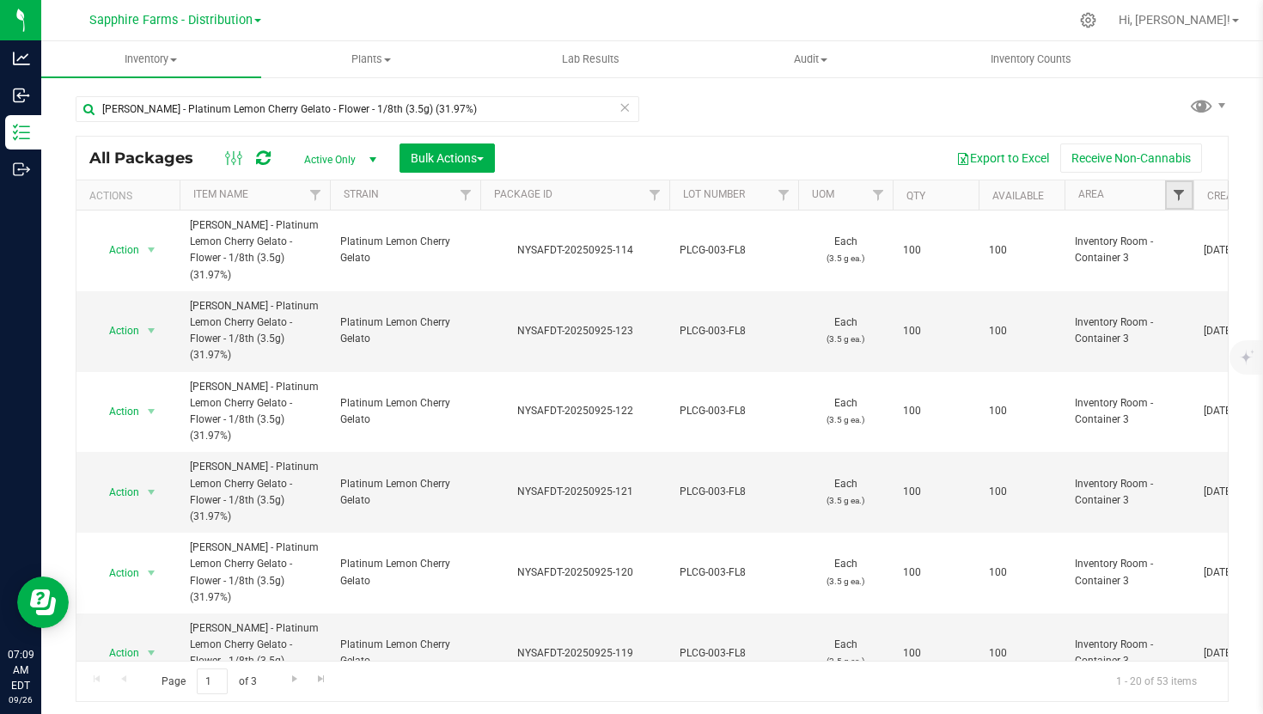
click at [1181, 196] on span "Filter" at bounding box center [1179, 195] width 14 height 14
click at [1179, 202] on span "Filter" at bounding box center [1179, 195] width 14 height 14
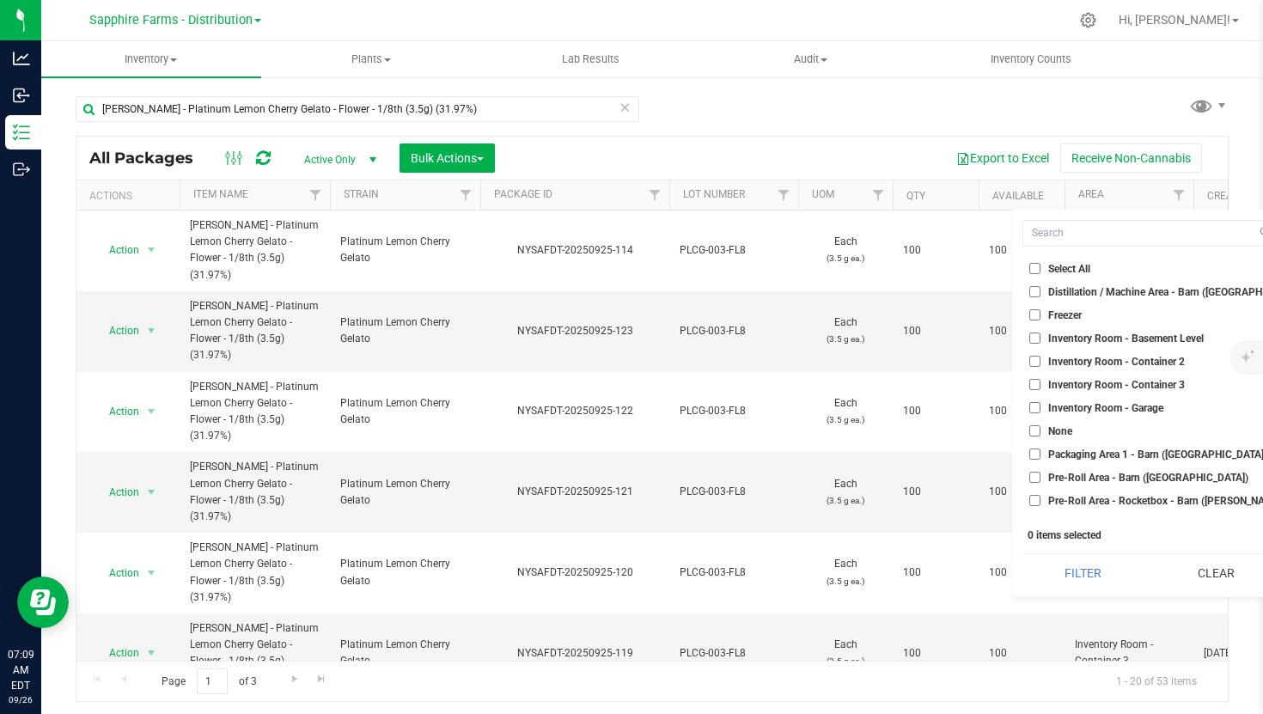
click at [1116, 403] on span "Inventory Room - Garage" at bounding box center [1105, 408] width 115 height 10
click at [1041, 402] on input "Inventory Room - Garage" at bounding box center [1034, 407] width 11 height 11
checkbox input "true"
click at [1061, 572] on button "Filter" at bounding box center [1083, 573] width 121 height 38
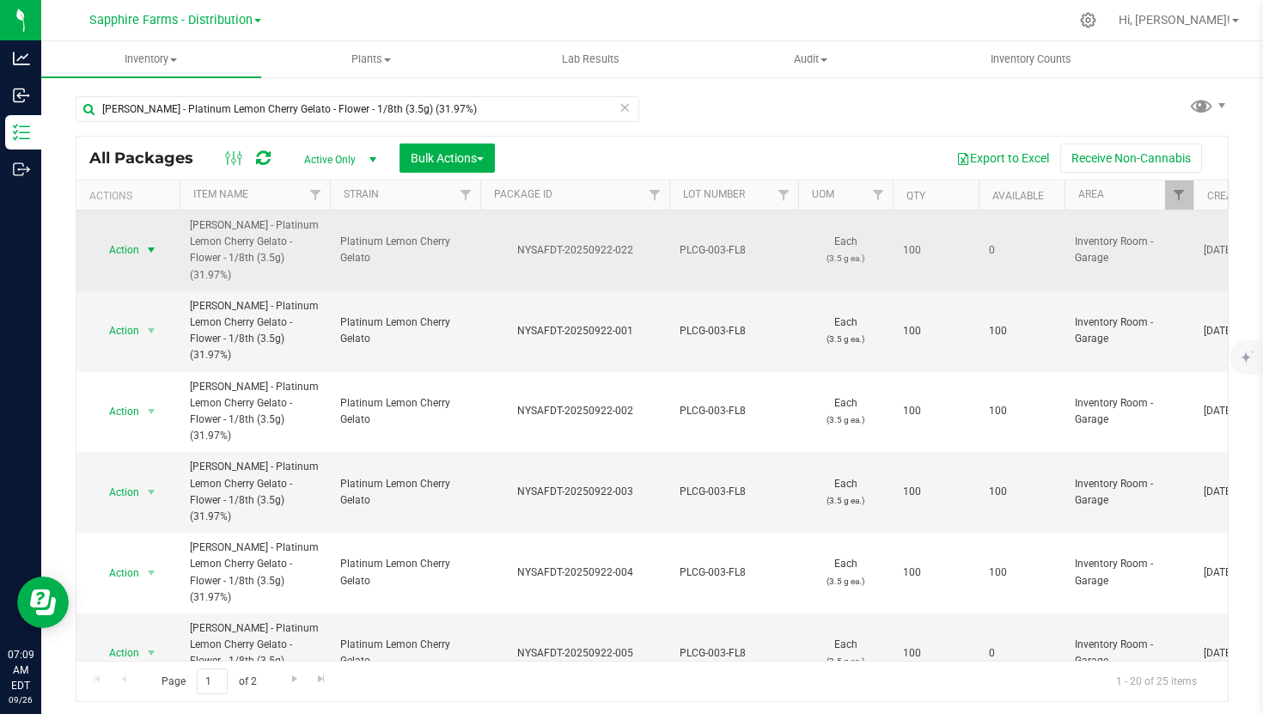
click at [142, 238] on span "select" at bounding box center [151, 250] width 21 height 24
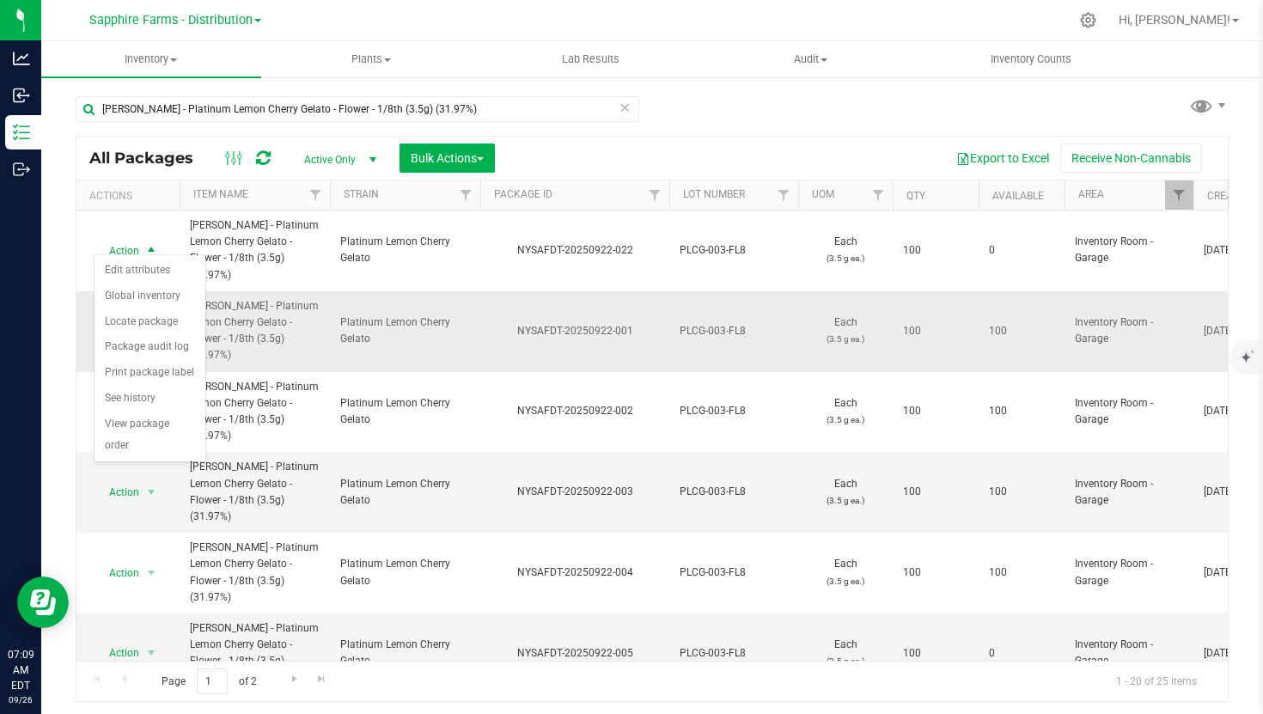
click at [334, 300] on td "Platinum Lemon Cherry Gelato" at bounding box center [405, 331] width 150 height 81
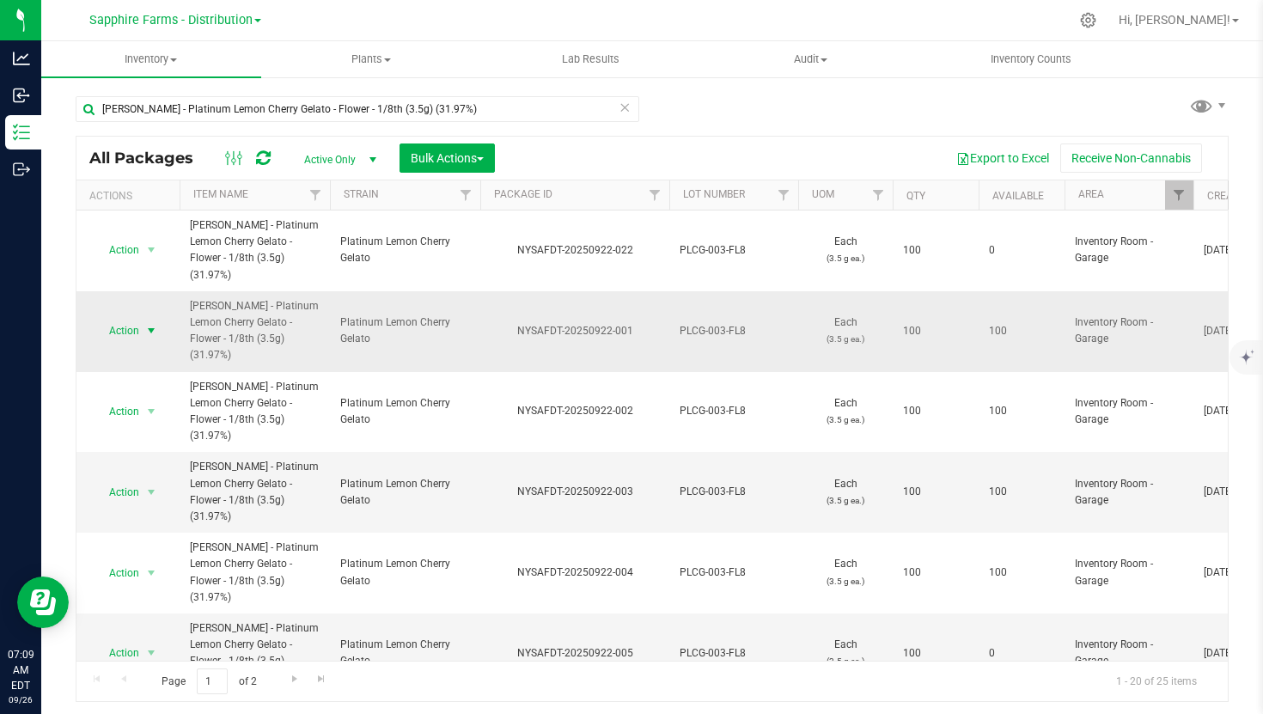
click at [148, 324] on span "select" at bounding box center [151, 331] width 14 height 14
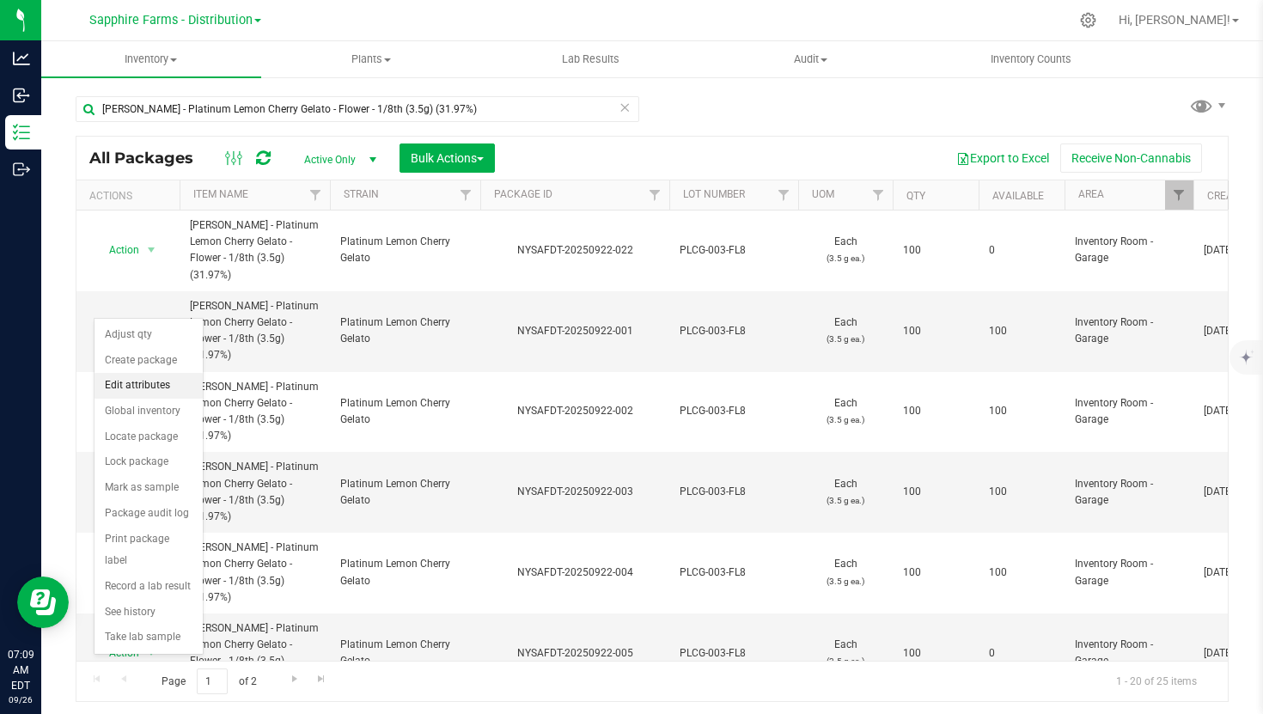
click at [128, 373] on li "Edit attributes" at bounding box center [149, 386] width 108 height 26
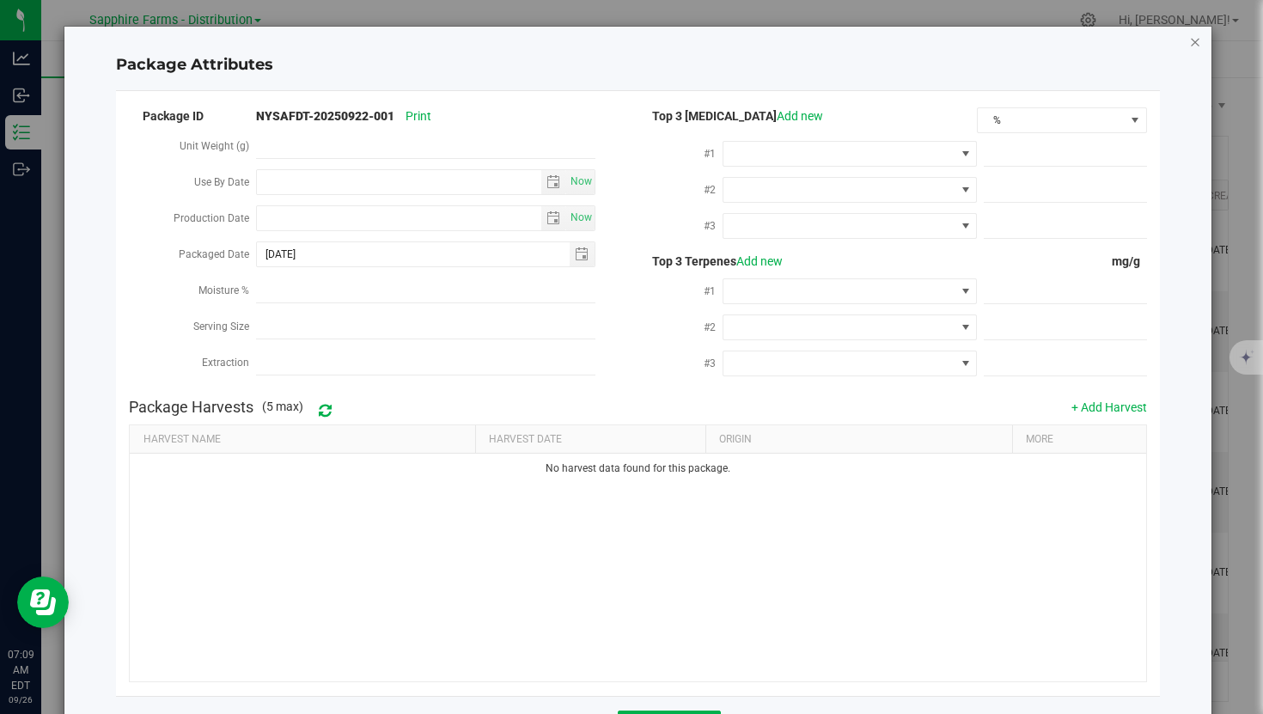
click at [1195, 45] on icon "Close modal" at bounding box center [1195, 41] width 12 height 21
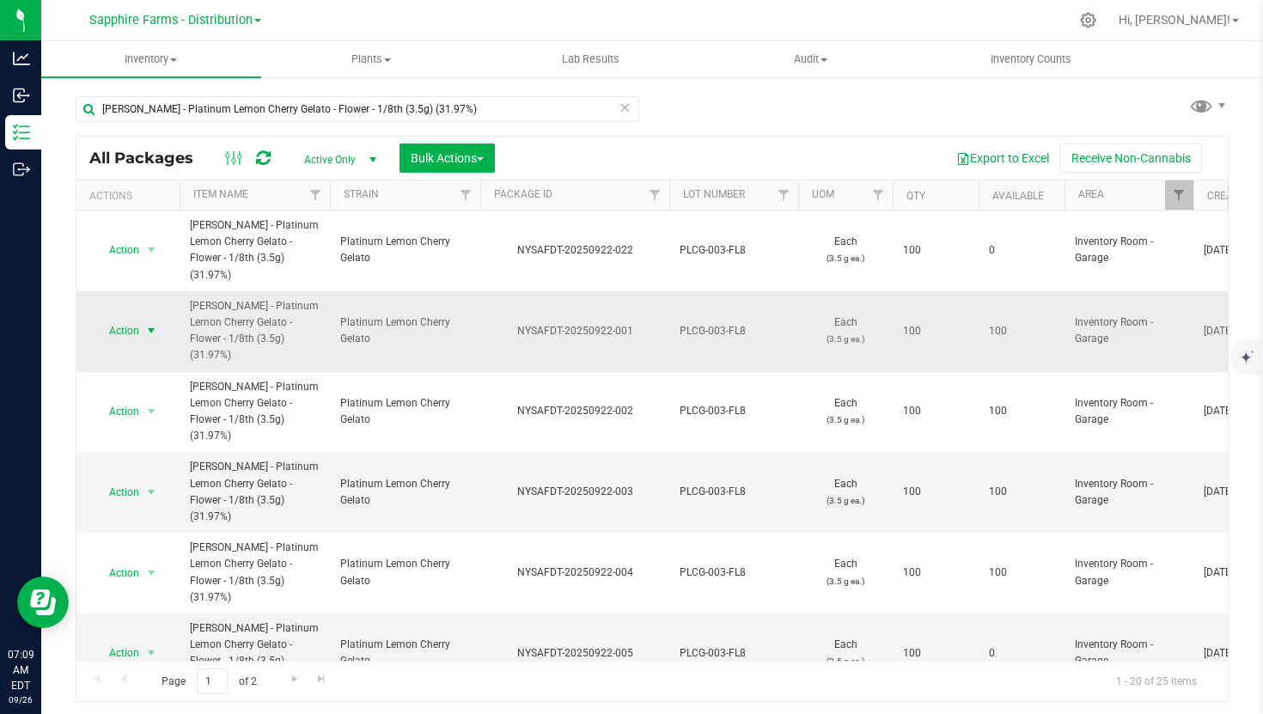
click at [141, 319] on span "select" at bounding box center [151, 331] width 21 height 24
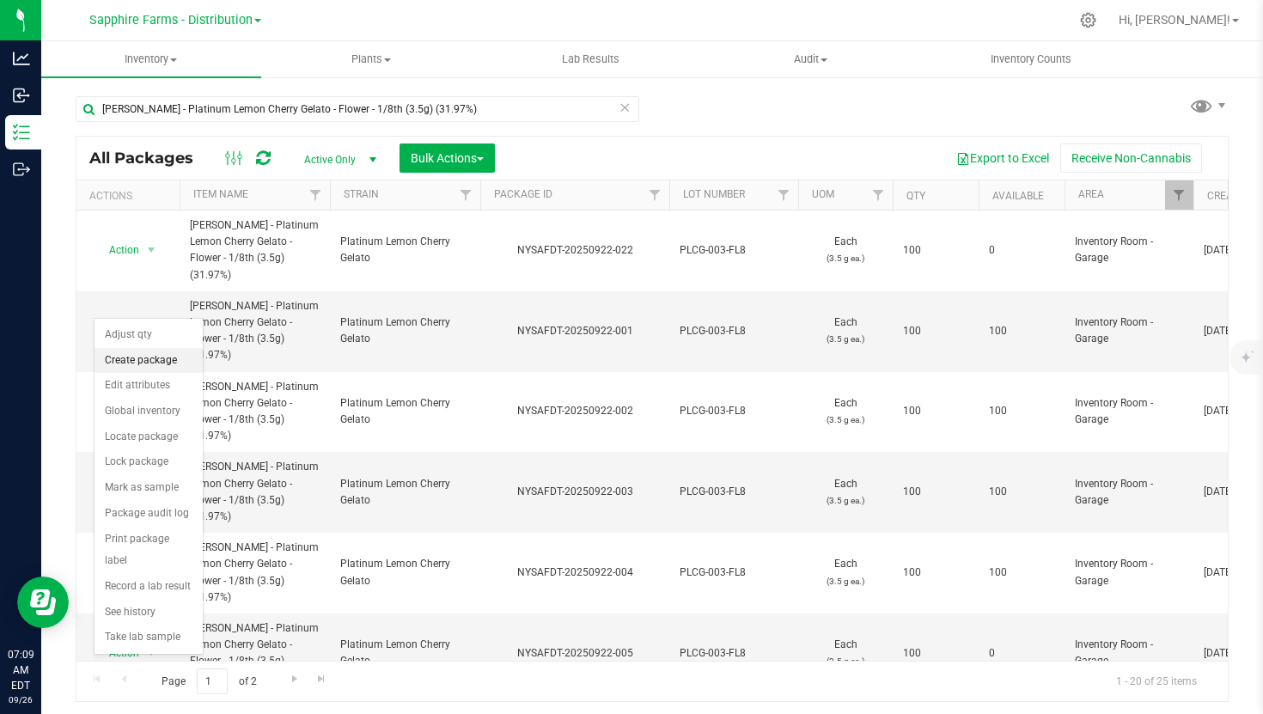
click at [136, 361] on li "Create package" at bounding box center [149, 361] width 108 height 26
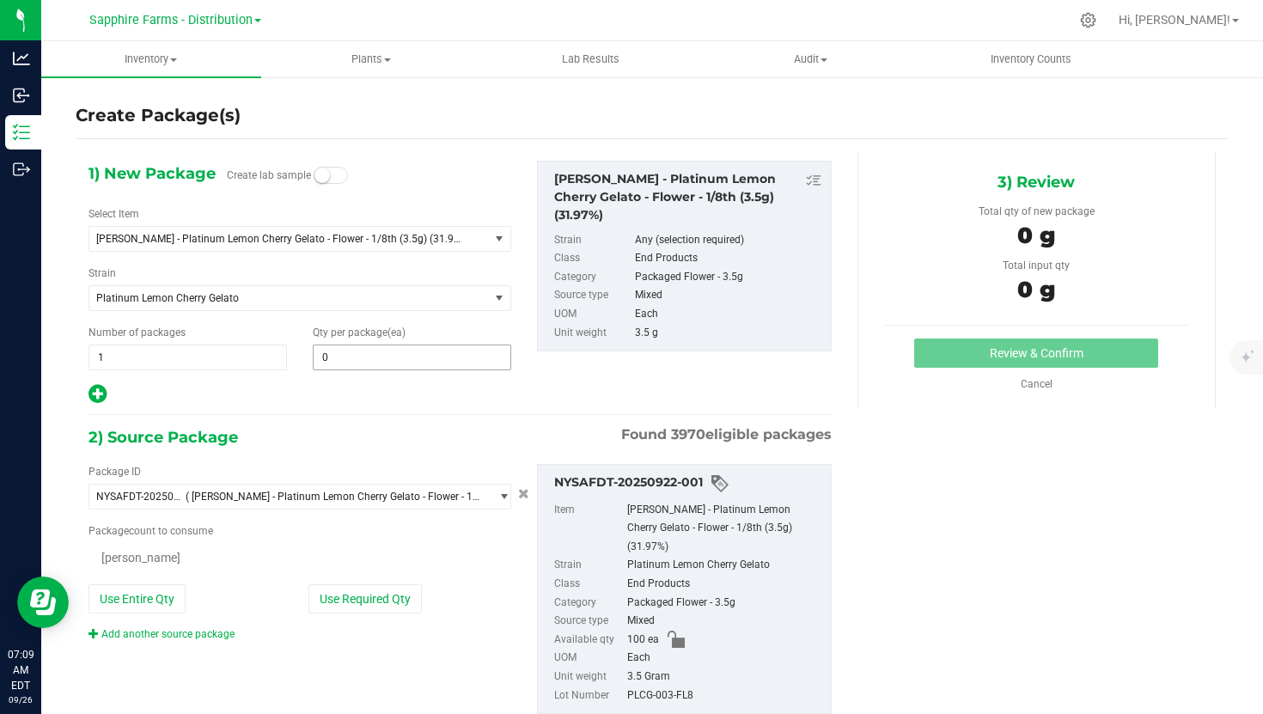
click at [417, 353] on input "0" at bounding box center [412, 357] width 197 height 24
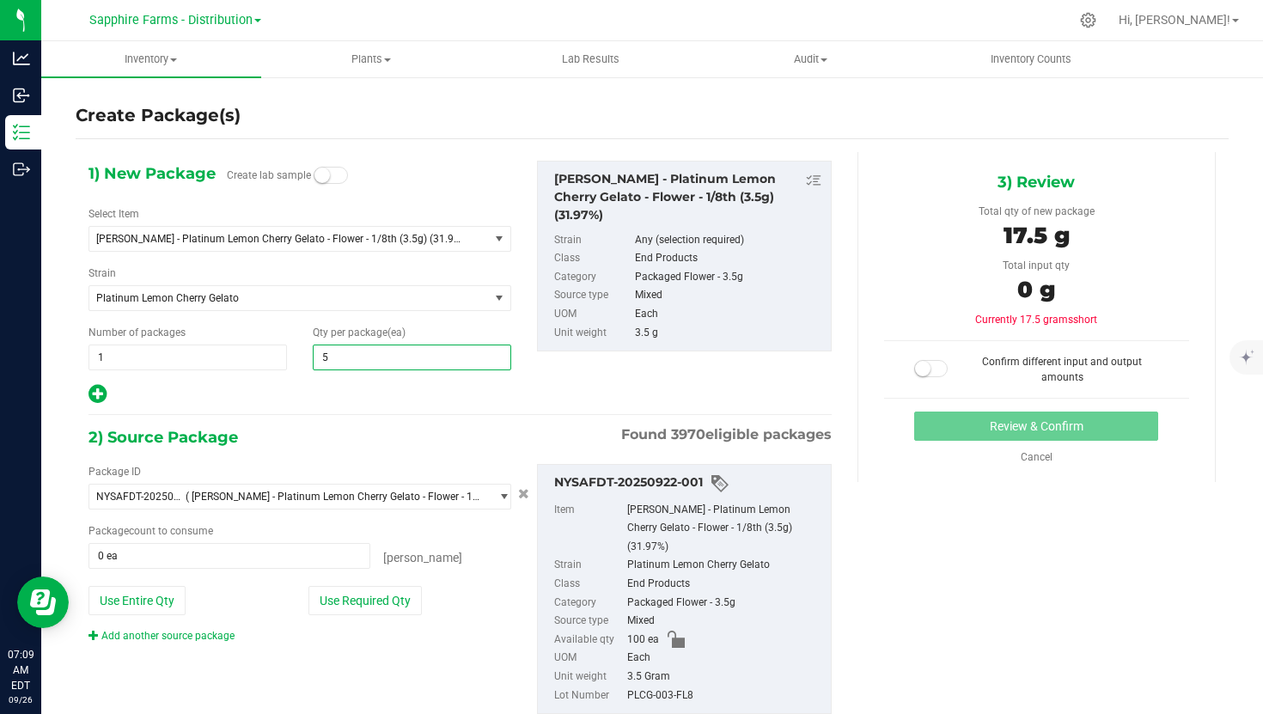
type input "50"
click at [357, 608] on button "Use Required Qty" at bounding box center [364, 600] width 113 height 29
type input "50 ea"
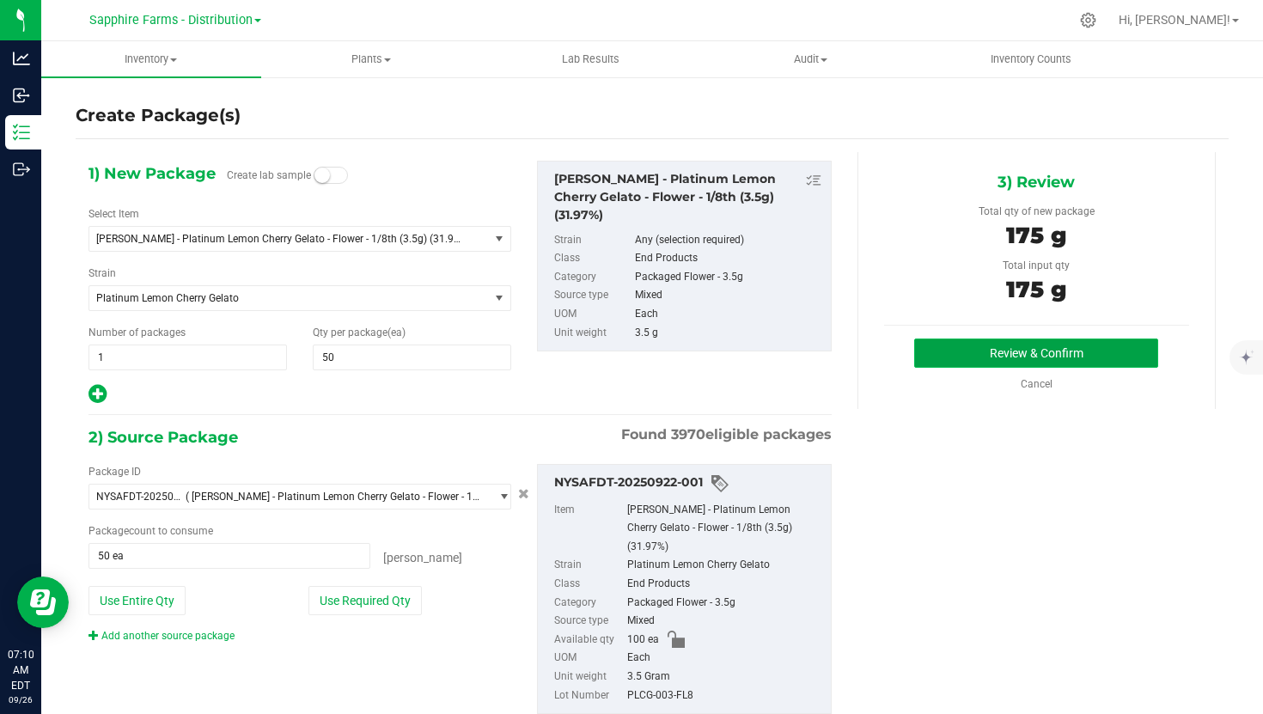
click at [993, 351] on button "Review & Confirm" at bounding box center [1036, 353] width 244 height 29
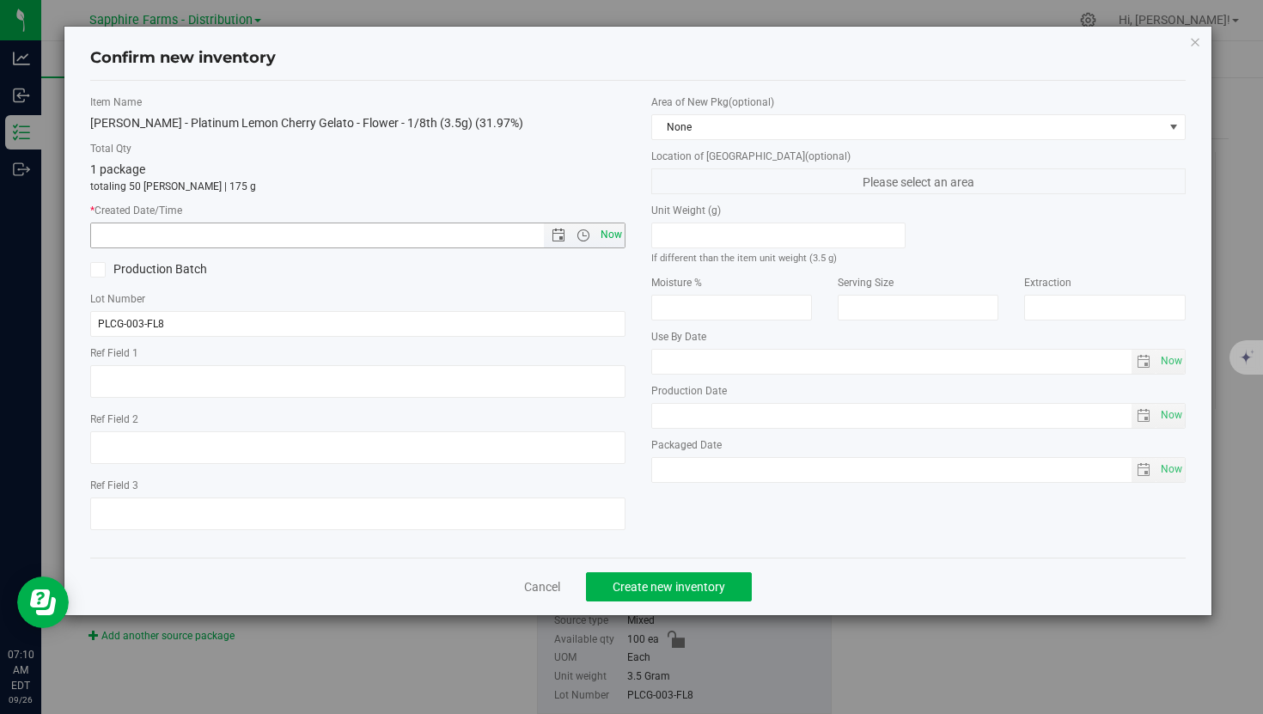
click at [615, 234] on span "Now" at bounding box center [610, 235] width 29 height 25
type input "9/26/2025 7:10 AM"
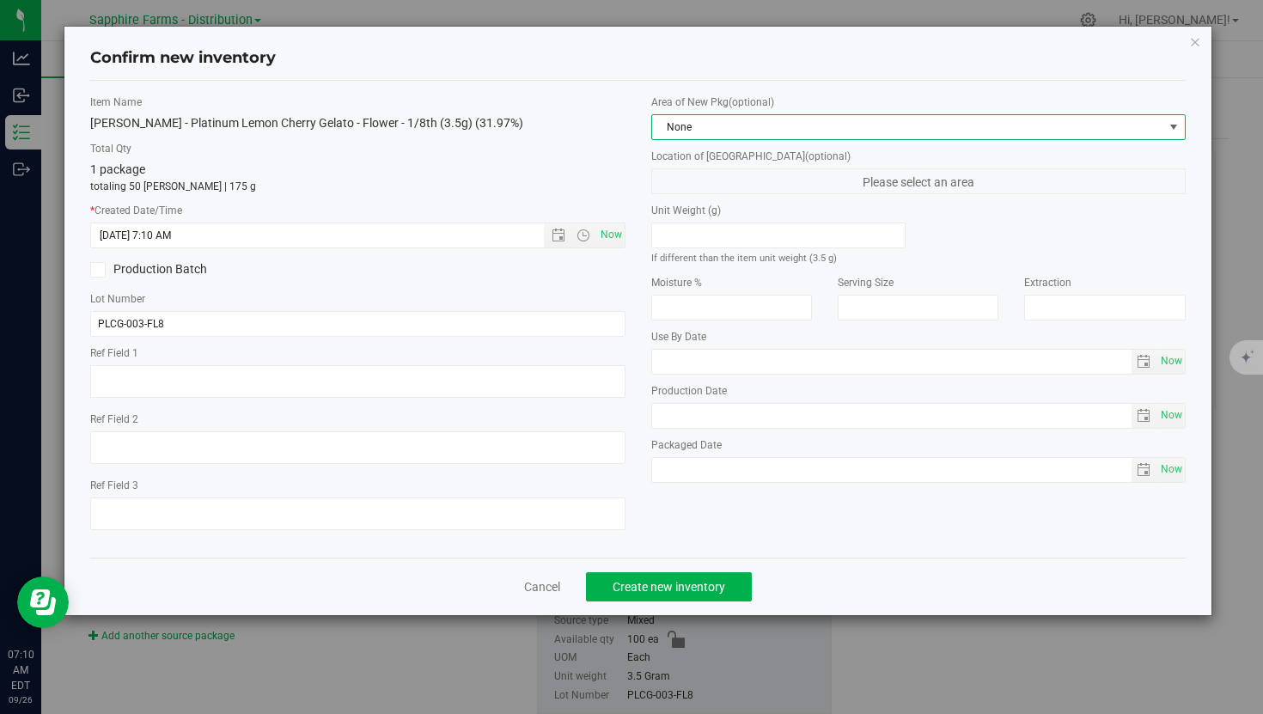
click at [747, 128] on span "None" at bounding box center [907, 127] width 511 height 24
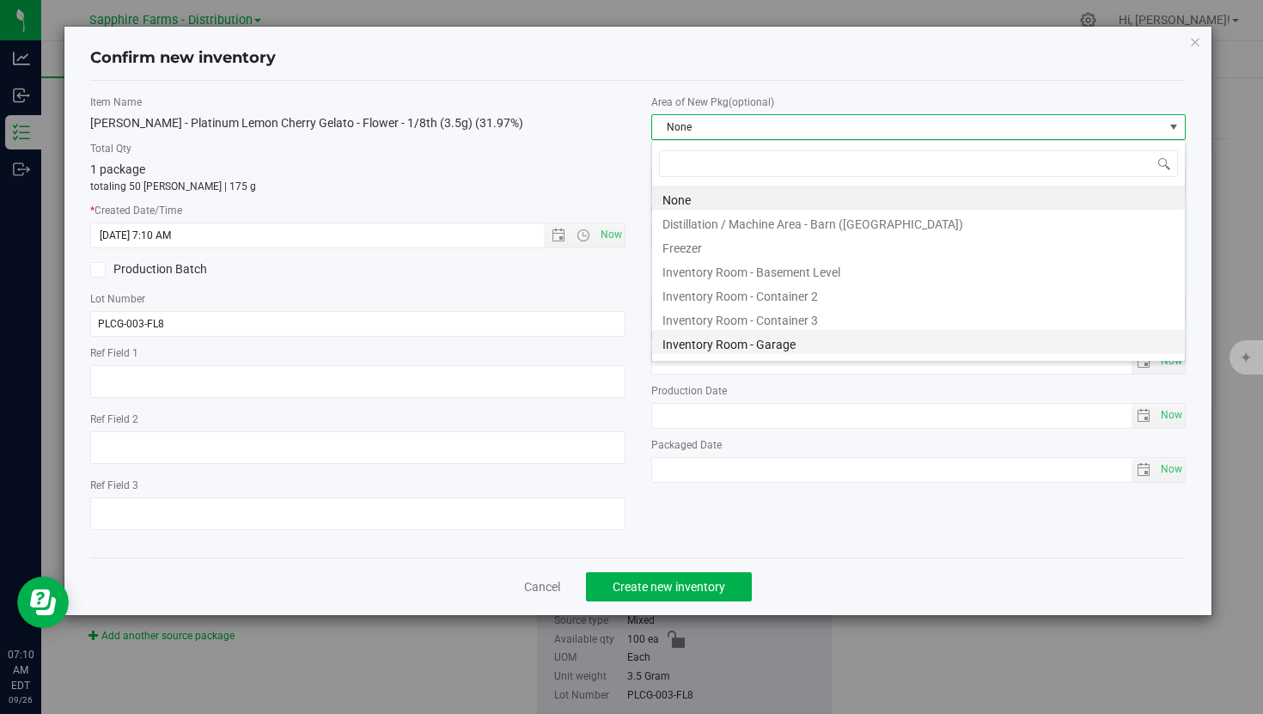
scroll to position [26, 534]
click at [720, 338] on li "Inventory Room - Garage" at bounding box center [918, 342] width 533 height 24
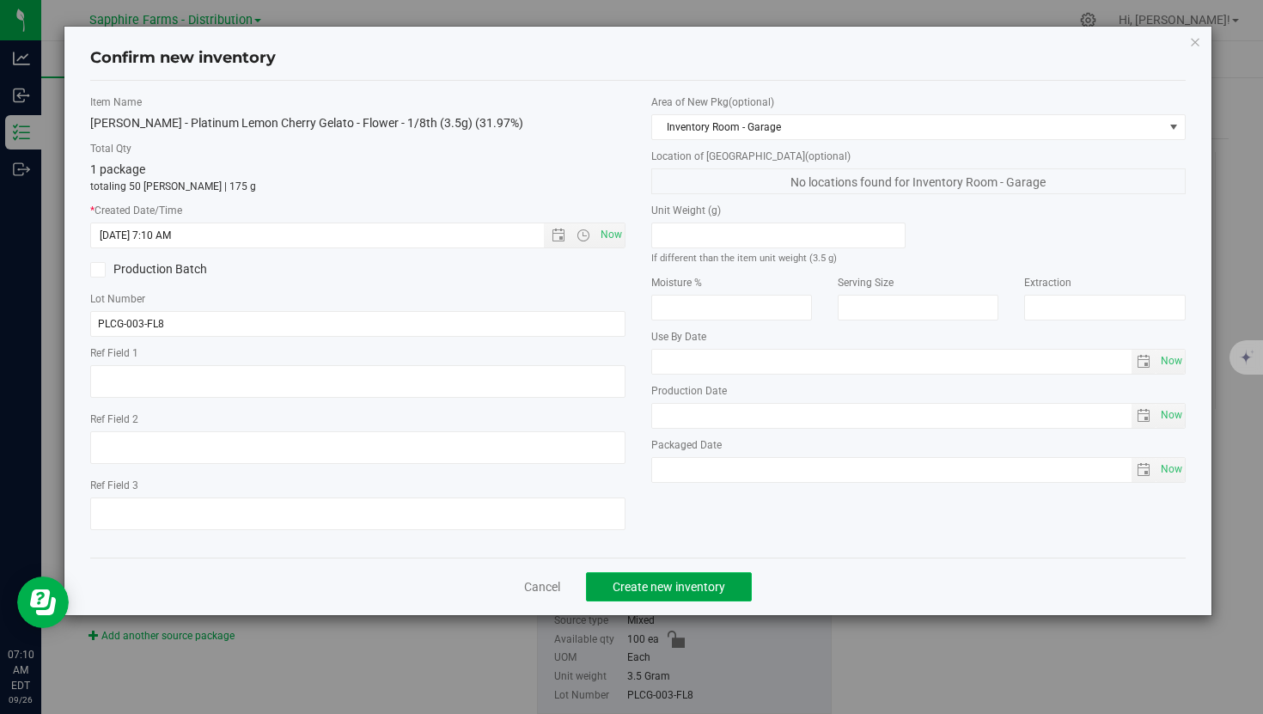
click at [675, 583] on span "Create new inventory" at bounding box center [669, 587] width 113 height 14
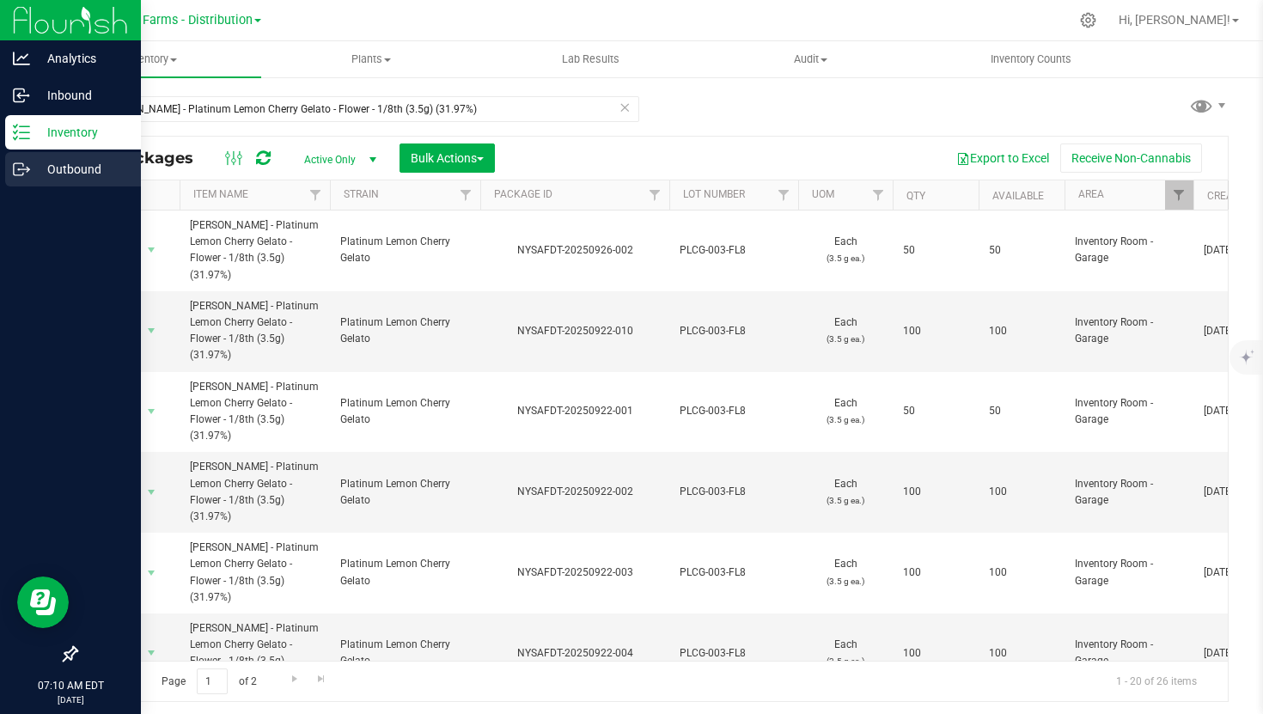
click at [34, 169] on p "Outbound" at bounding box center [81, 169] width 103 height 21
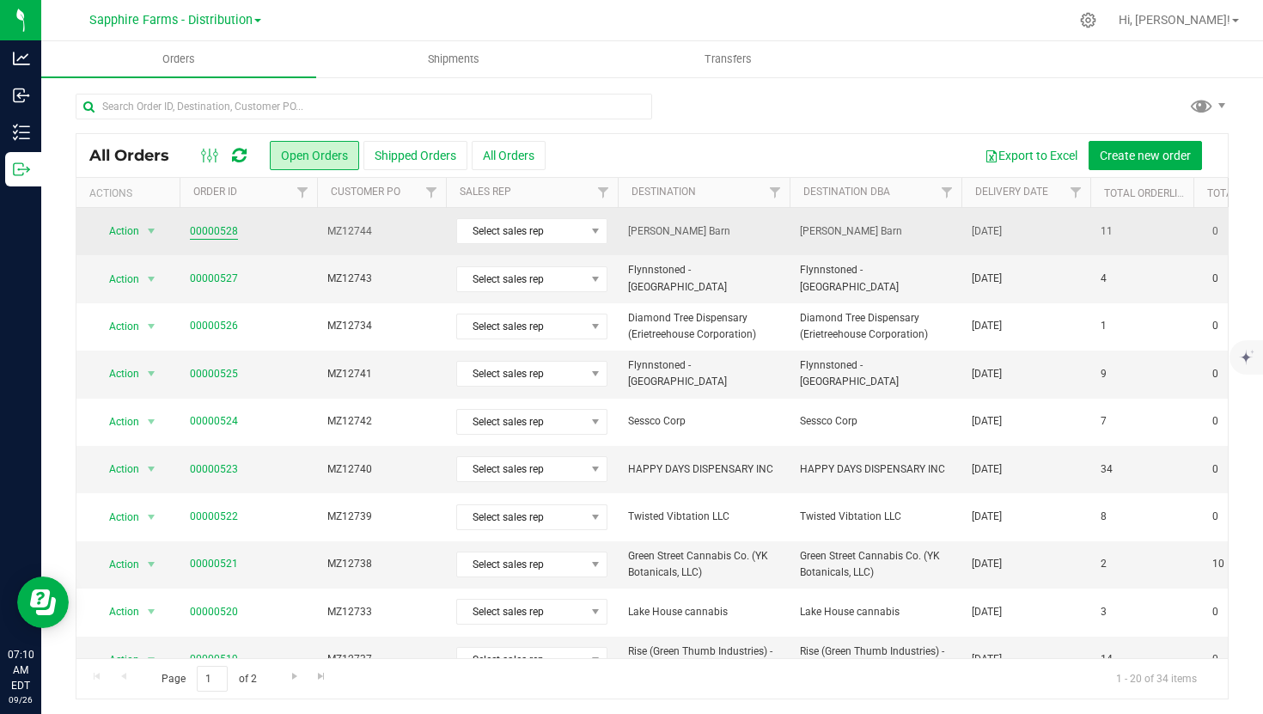
click at [207, 229] on link "00000528" at bounding box center [214, 231] width 48 height 16
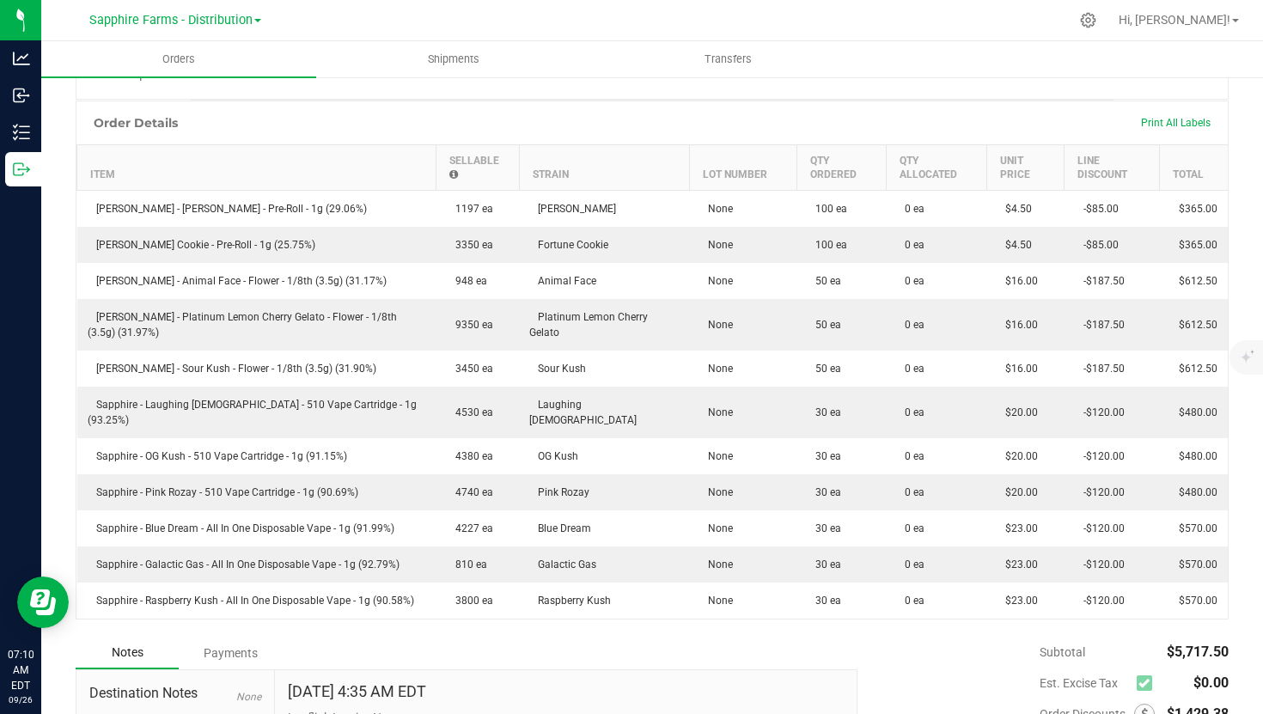
scroll to position [396, 0]
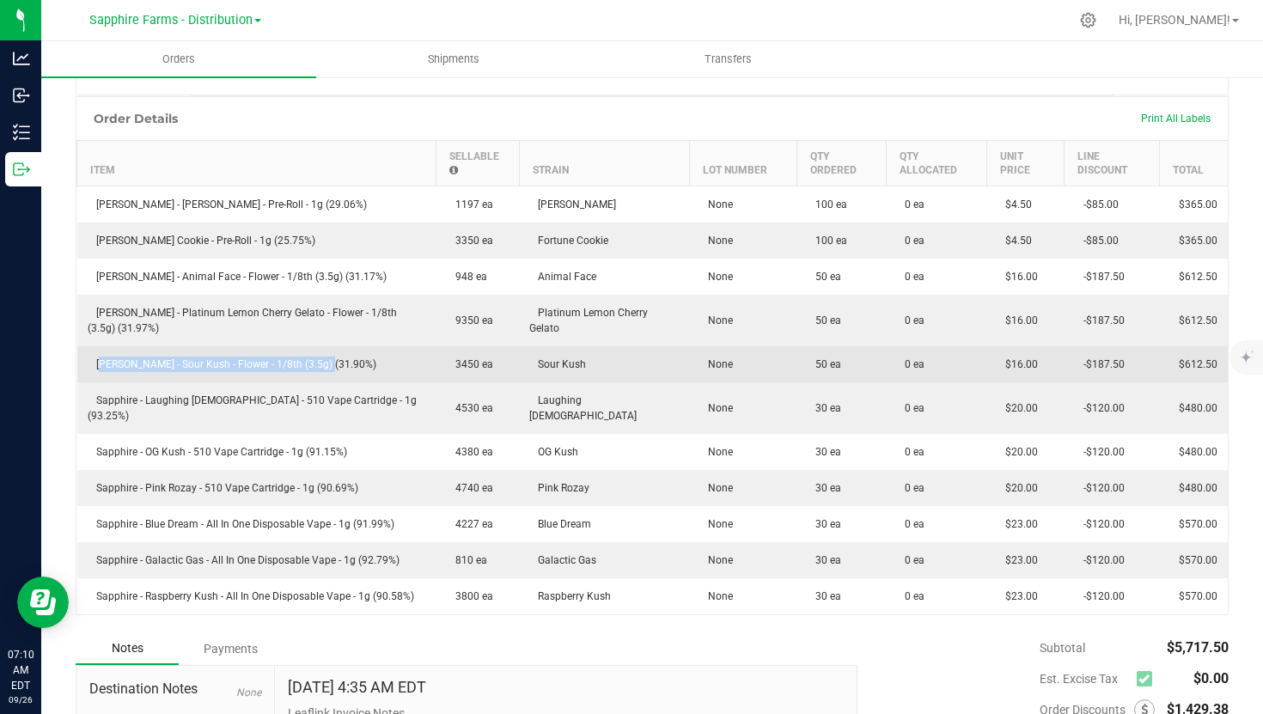
drag, startPoint x: 323, startPoint y: 359, endPoint x: 96, endPoint y: 363, distance: 226.9
click at [96, 363] on td "[PERSON_NAME] - Sour Kush - Flower - 1/8th (3.5g) (31.90%)" at bounding box center [256, 364] width 359 height 36
copy span "[PERSON_NAME] - Sour Kush - Flower - 1/8th (3.5g) (31.90%)"
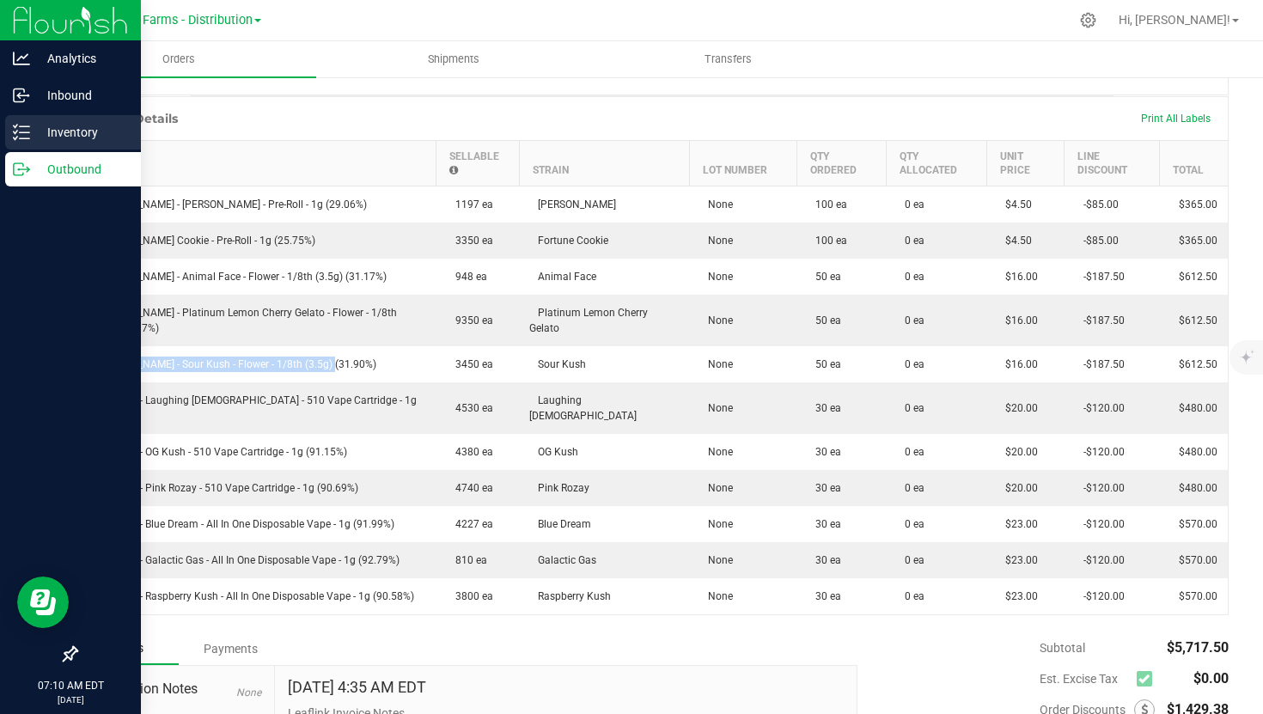
click at [34, 134] on p "Inventory" at bounding box center [81, 132] width 103 height 21
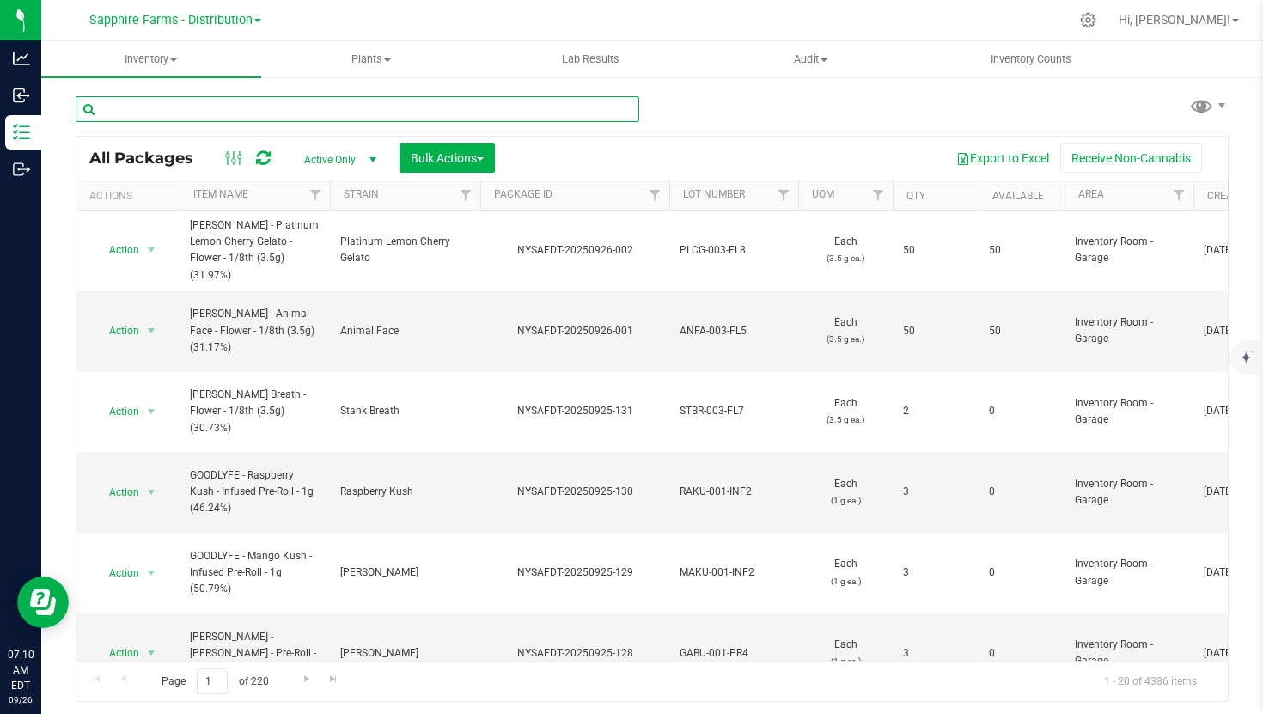
click at [353, 110] on input "text" at bounding box center [358, 109] width 564 height 26
paste input "[PERSON_NAME] - Sour Kush - Flower - 1/8th (3.5g) (31.90%)"
type input "[PERSON_NAME] - Sour Kush - Flower - 1/8th (3.5g) (31.90%)"
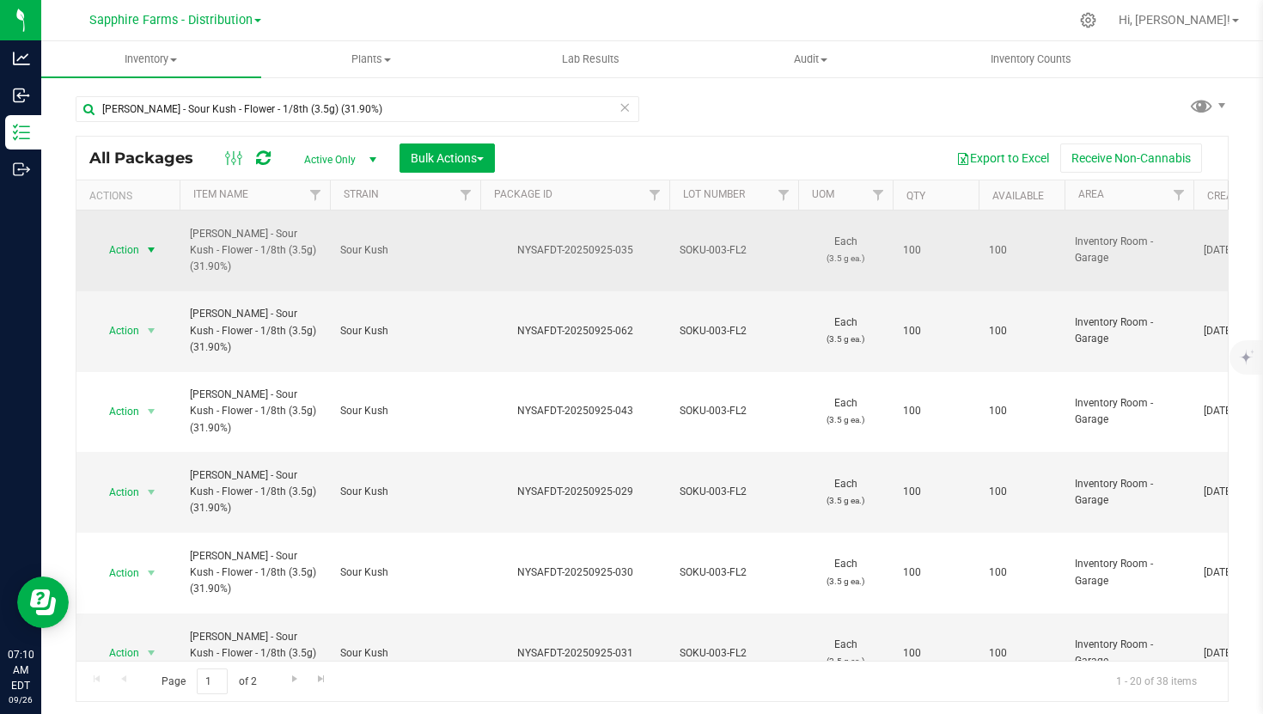
click at [142, 238] on span "select" at bounding box center [151, 250] width 21 height 24
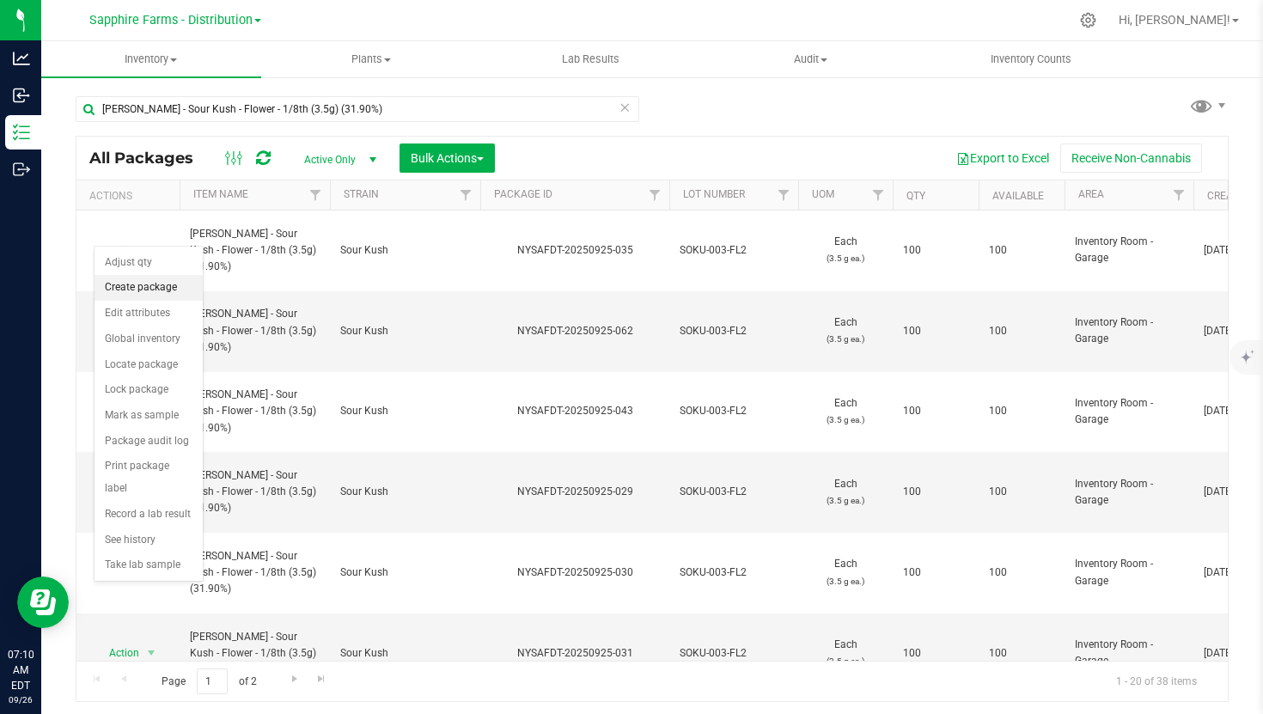
click at [134, 285] on li "Create package" at bounding box center [149, 288] width 108 height 26
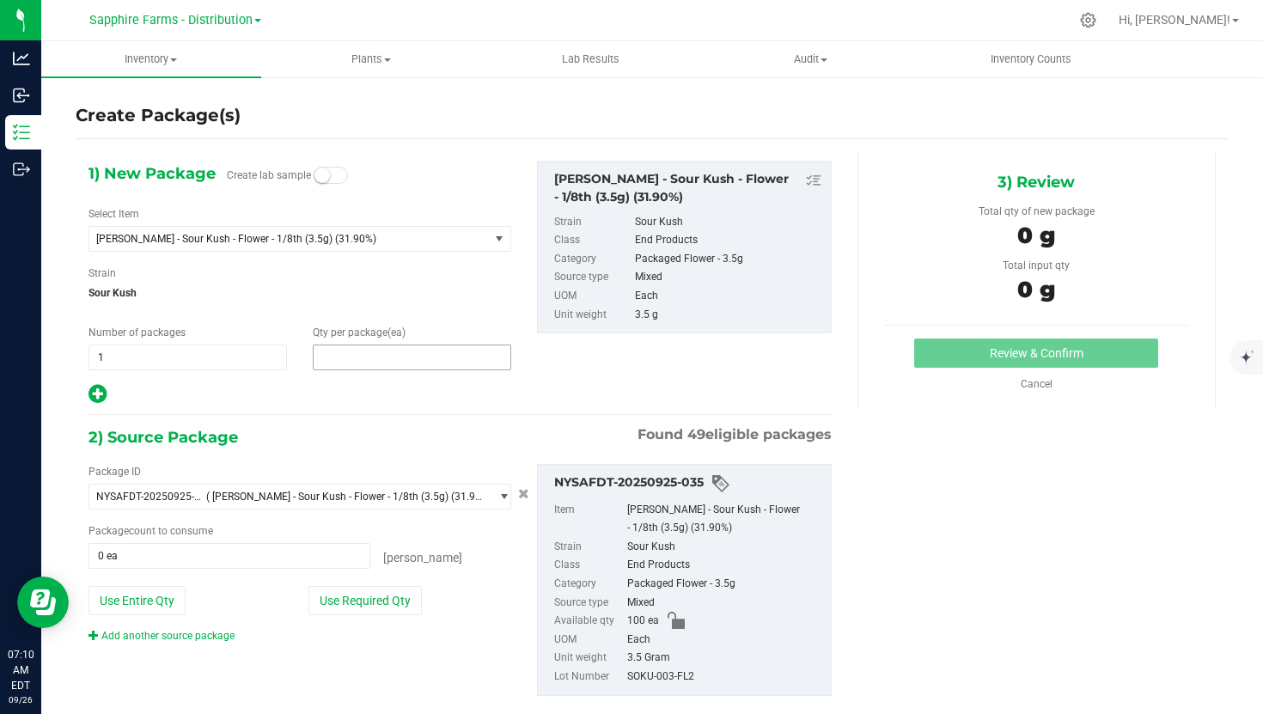
click at [367, 359] on span at bounding box center [412, 358] width 199 height 26
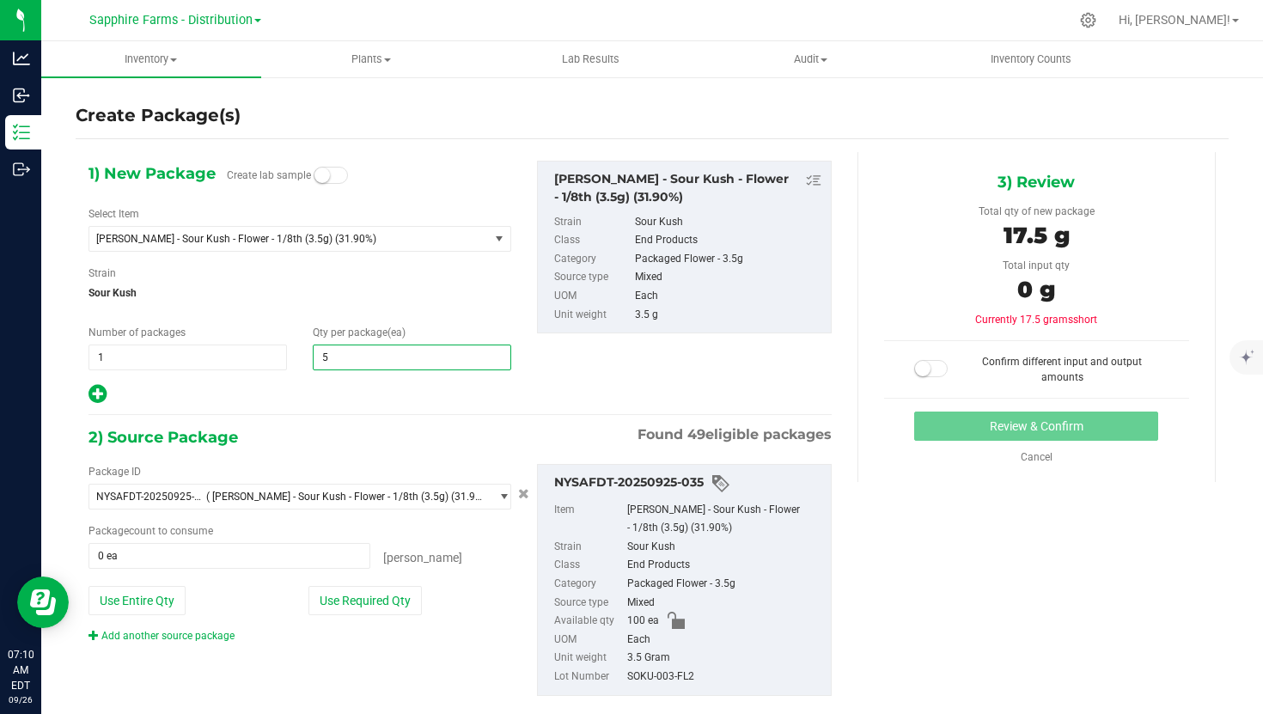
type input "50"
click at [356, 600] on button "Use Required Qty" at bounding box center [364, 600] width 113 height 29
type input "50 ea"
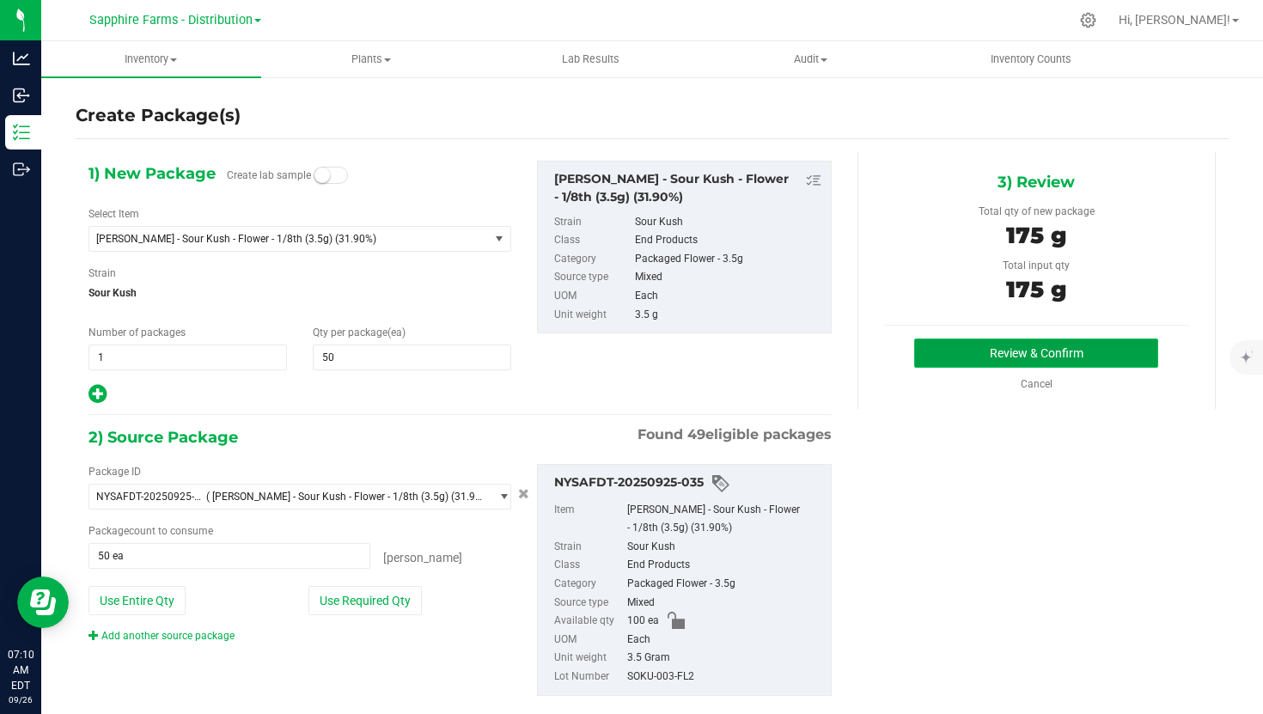
click at [980, 344] on button "Review & Confirm" at bounding box center [1036, 353] width 244 height 29
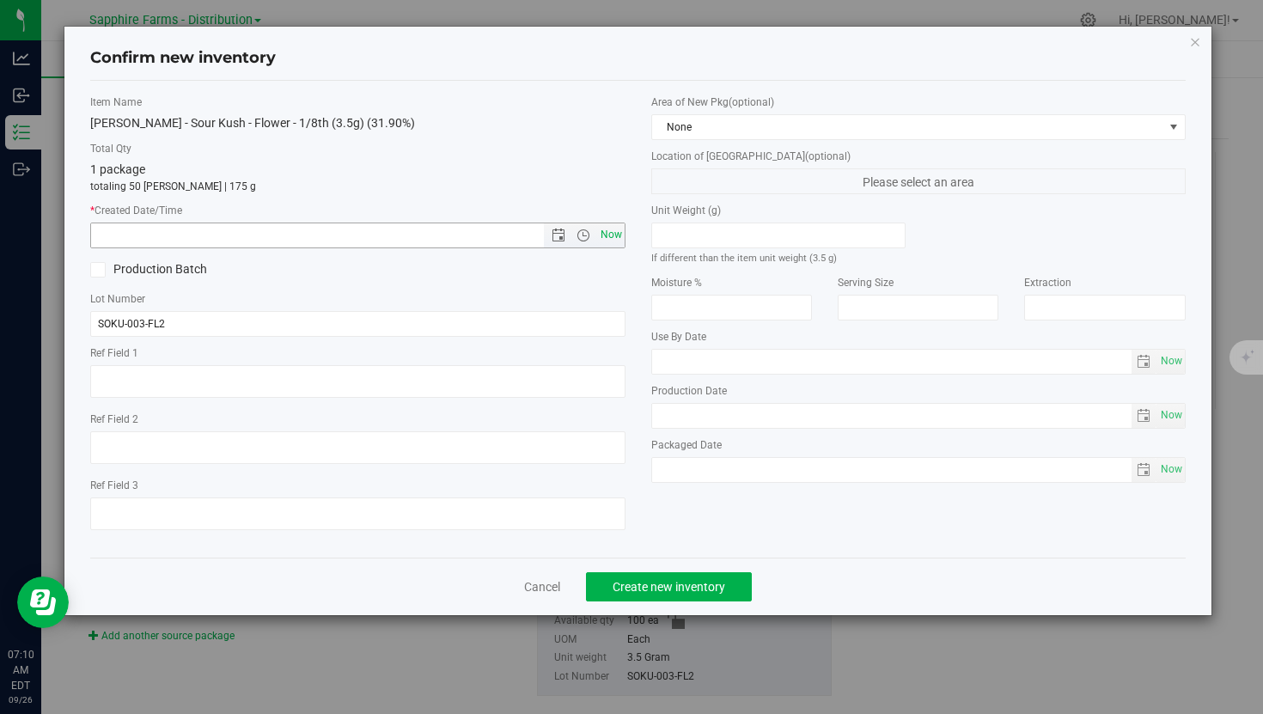
click at [604, 235] on span "Now" at bounding box center [610, 235] width 29 height 25
type input "9/26/2025 7:10 AM"
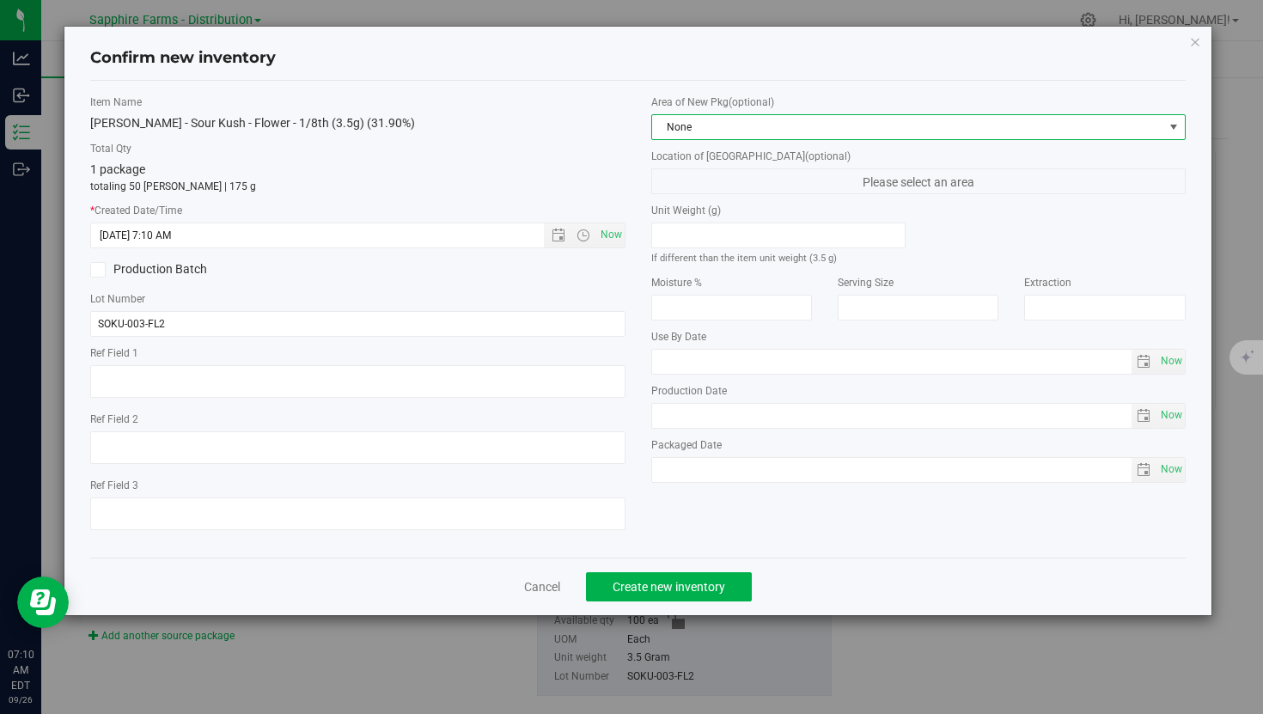
click at [743, 123] on span "None" at bounding box center [907, 127] width 511 height 24
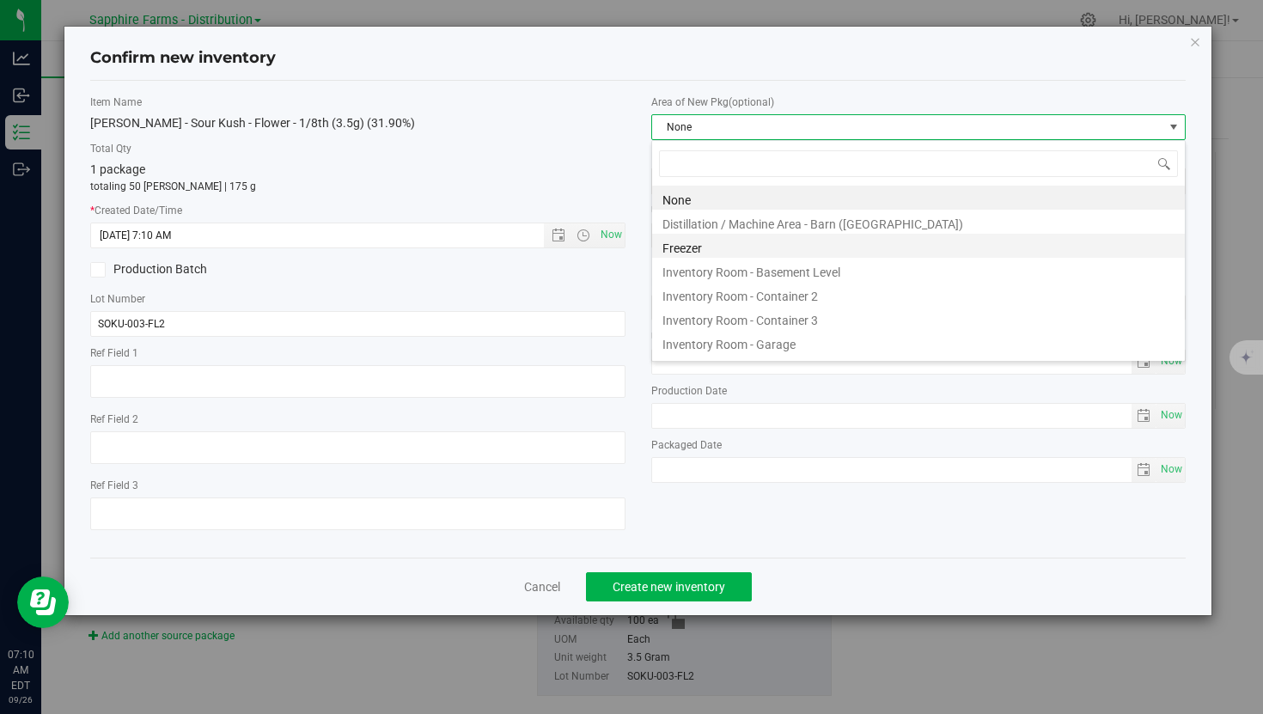
scroll to position [26, 534]
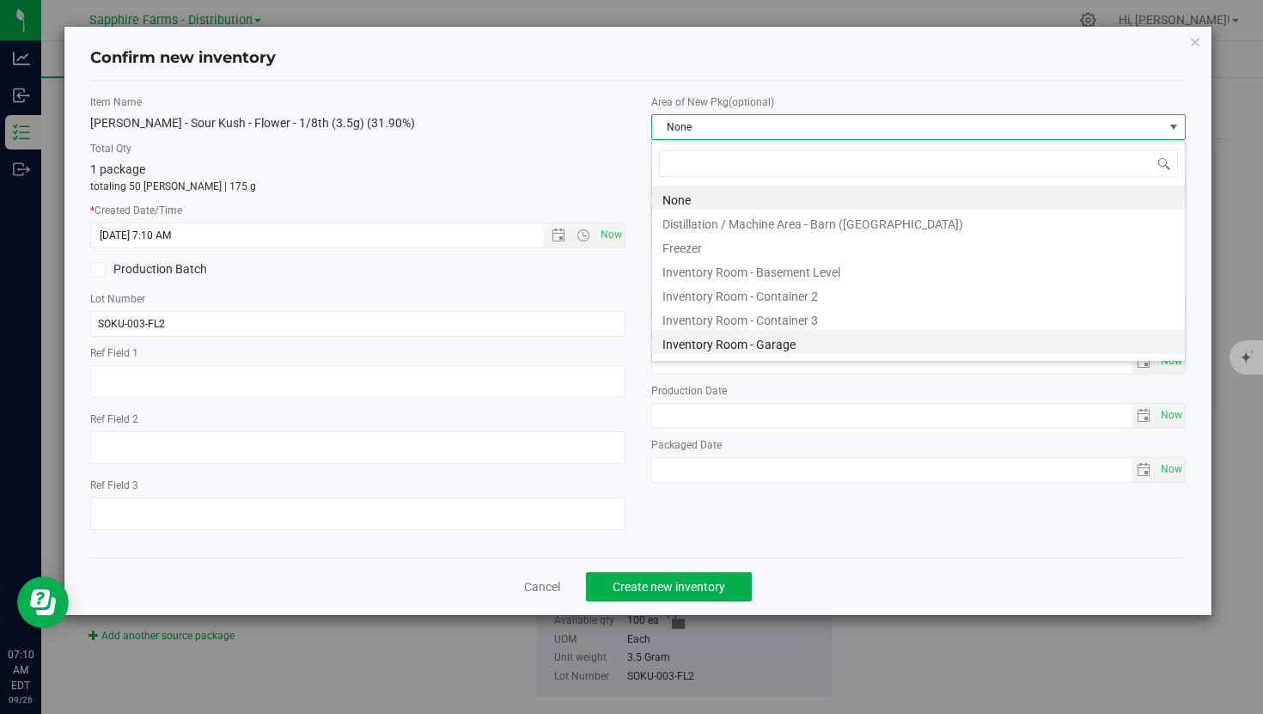
click at [719, 340] on li "Inventory Room - Garage" at bounding box center [918, 342] width 533 height 24
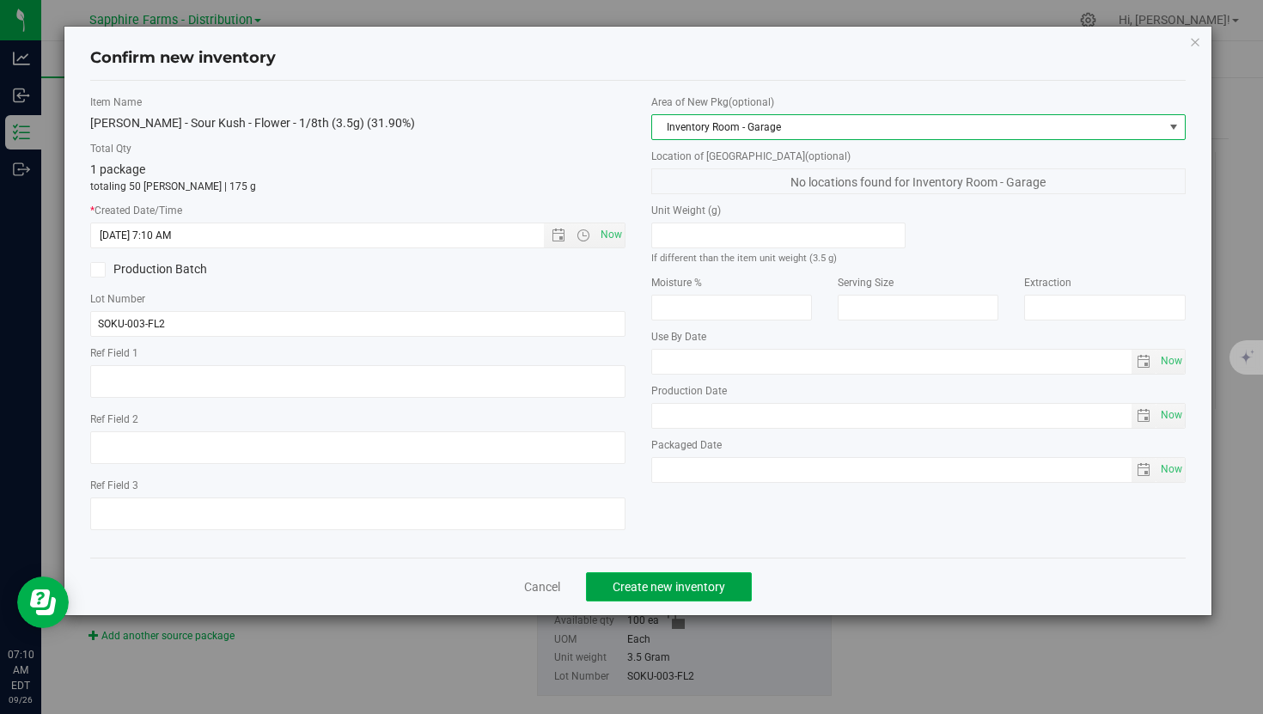
click at [670, 583] on span "Create new inventory" at bounding box center [669, 587] width 113 height 14
